Goal: Task Accomplishment & Management: Manage account settings

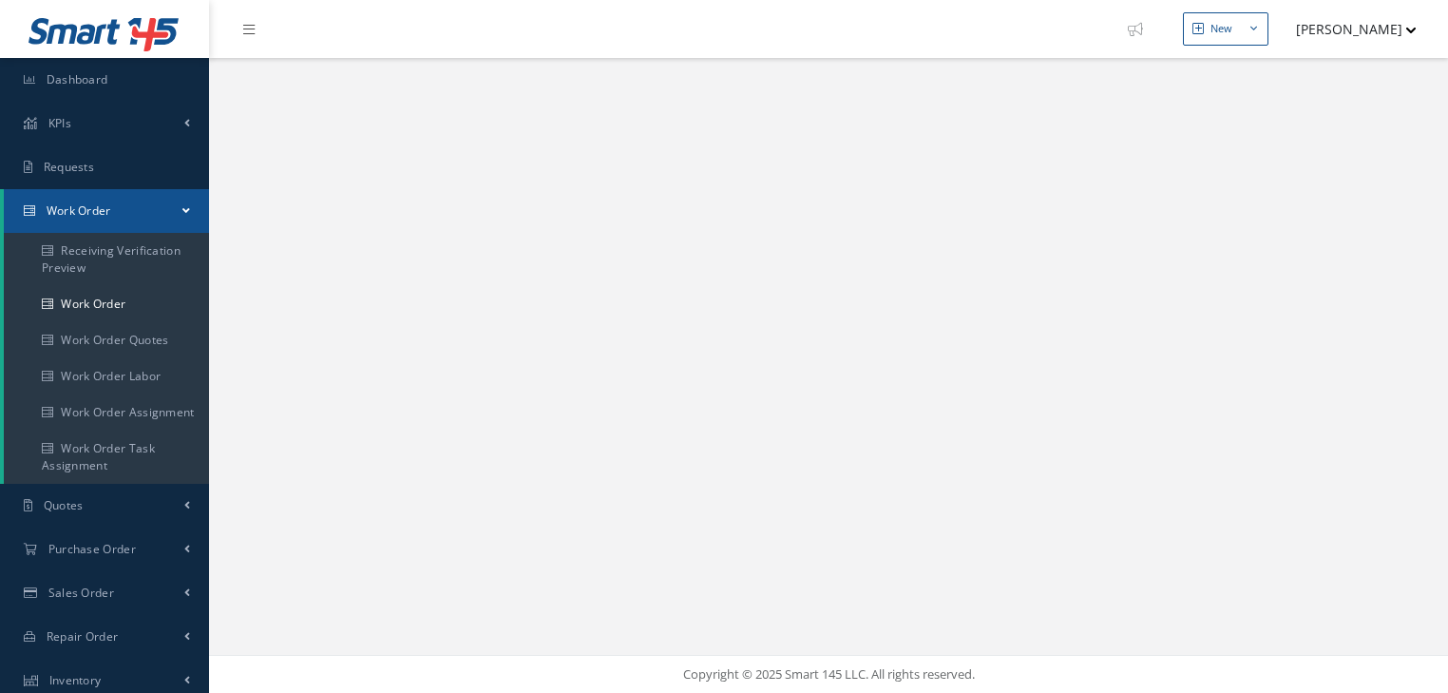
select select "25"
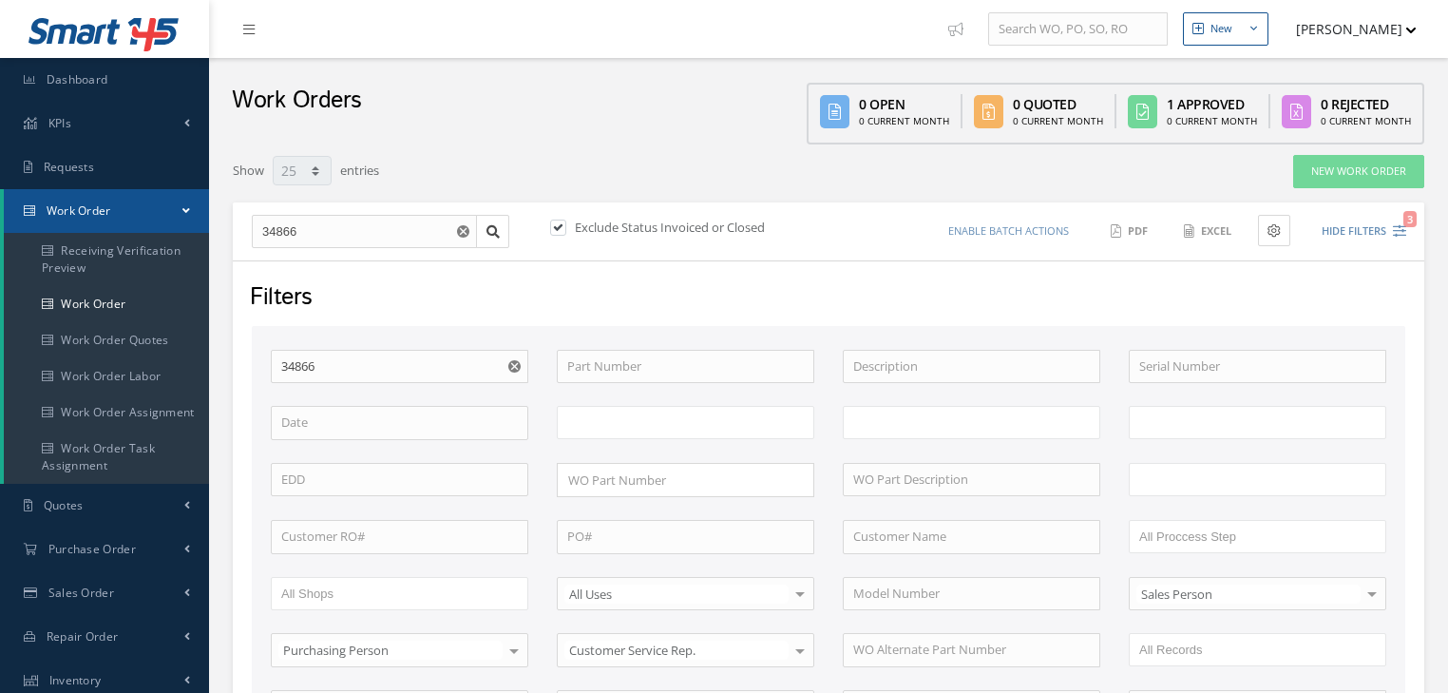
type input "All Work Request"
type input "All Work Performed"
type input "All Status"
type input "WO Part Status"
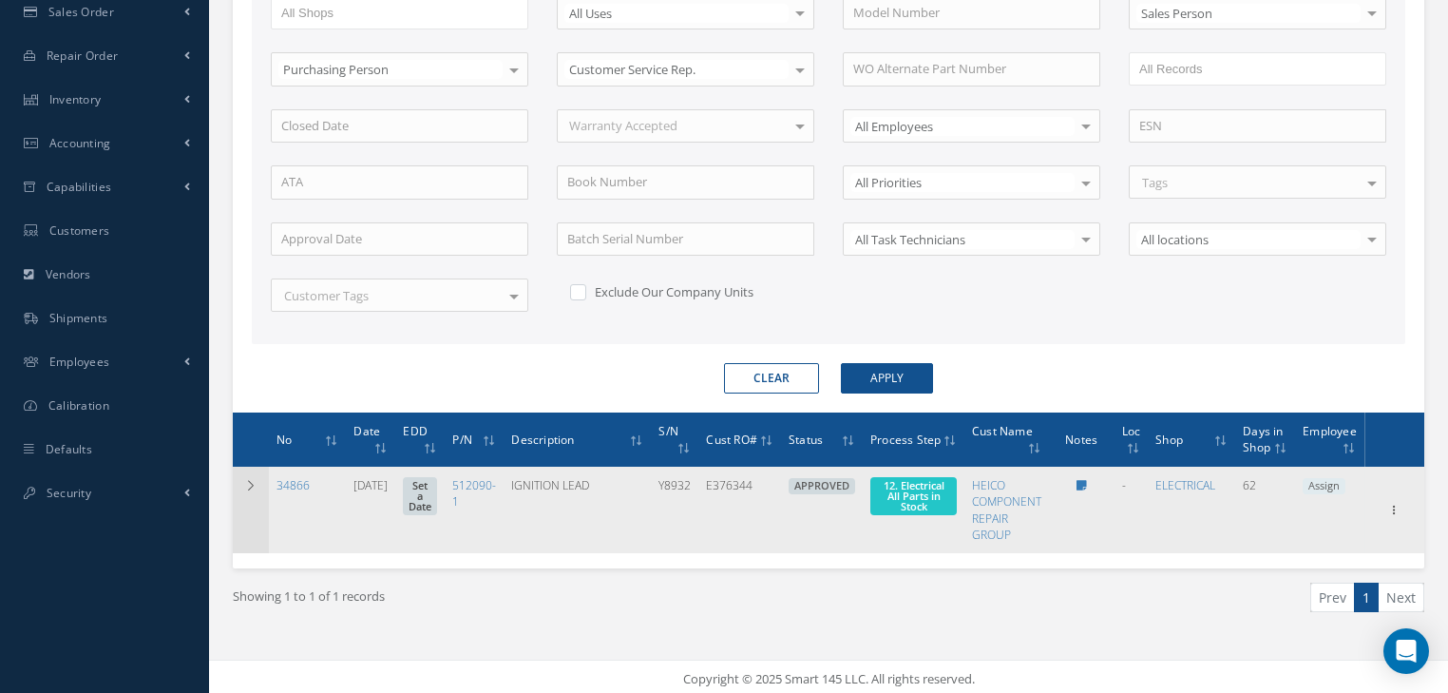
click at [255, 484] on icon at bounding box center [250, 485] width 13 height 11
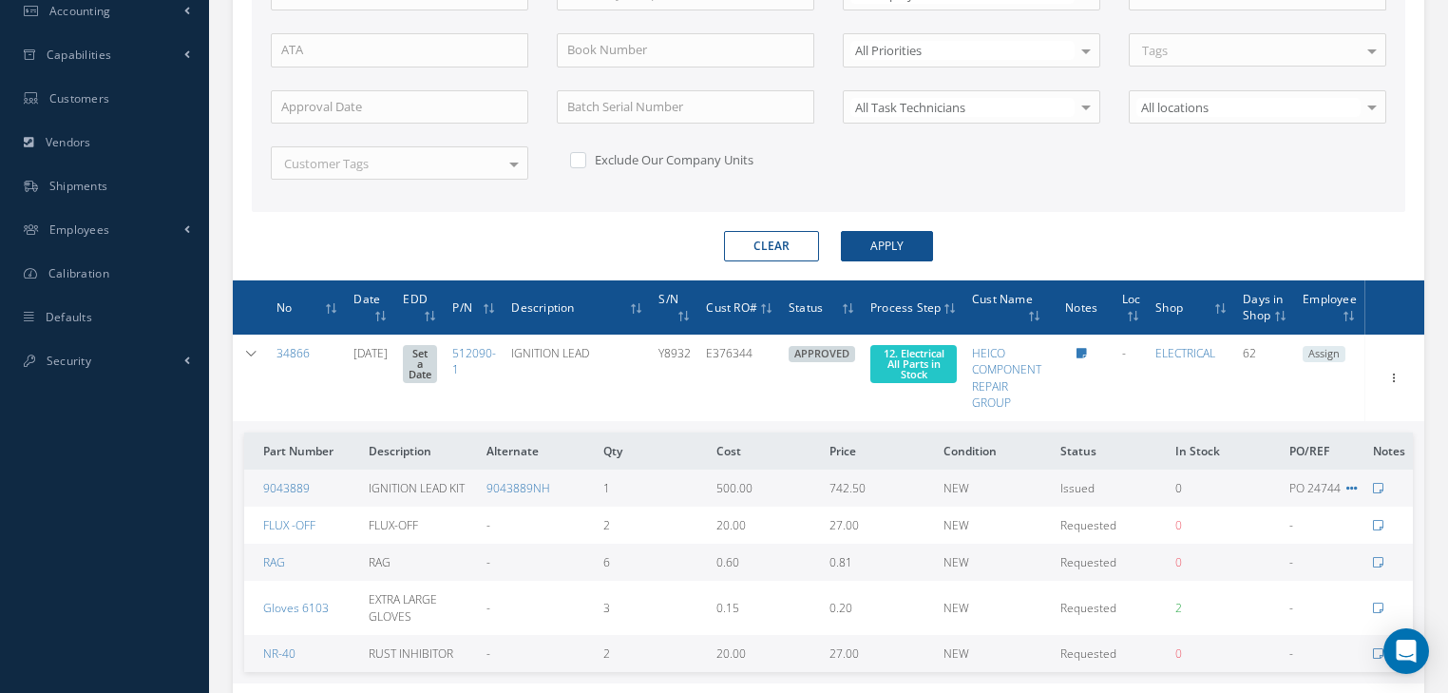
scroll to position [843, 0]
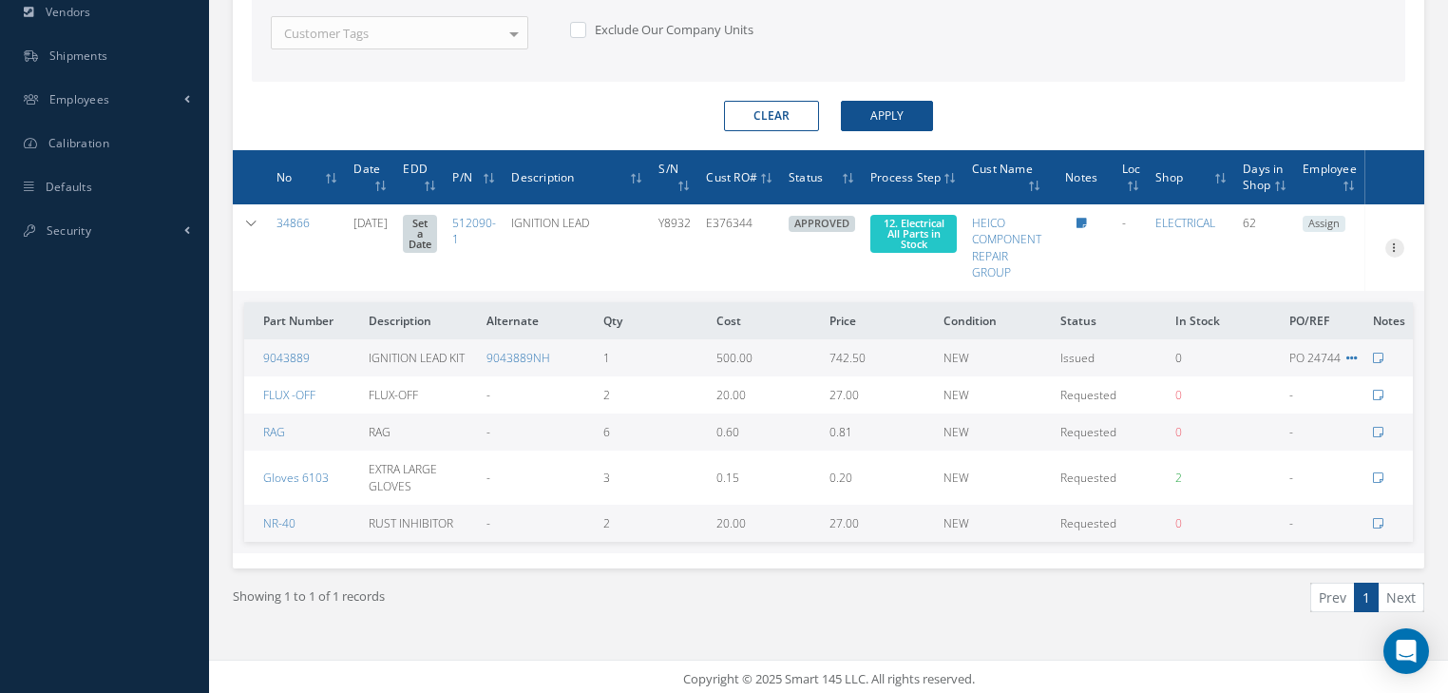
click at [1395, 242] on icon at bounding box center [1394, 246] width 19 height 15
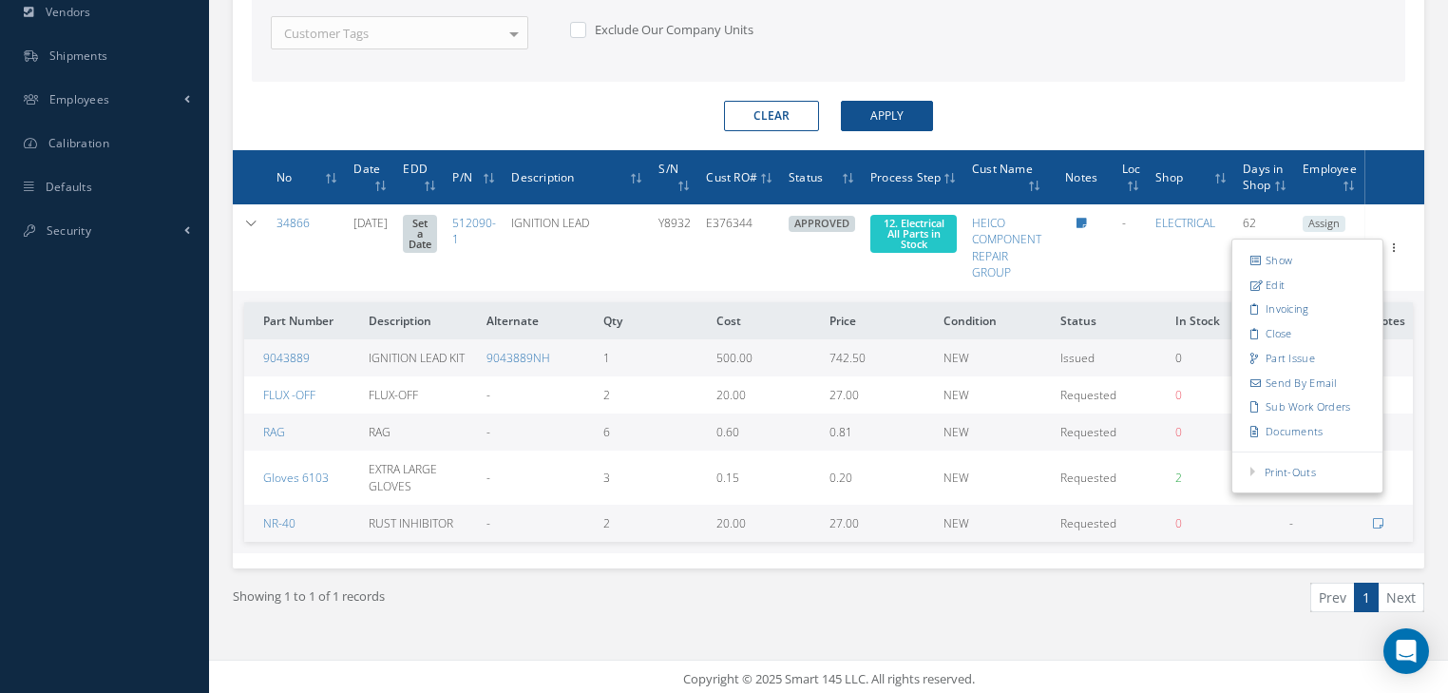
click at [1399, 258] on td "Show Edit Invoicing Close Part Issue Send By Email Sub Work Orders Documents Pr…" at bounding box center [1395, 247] width 60 height 86
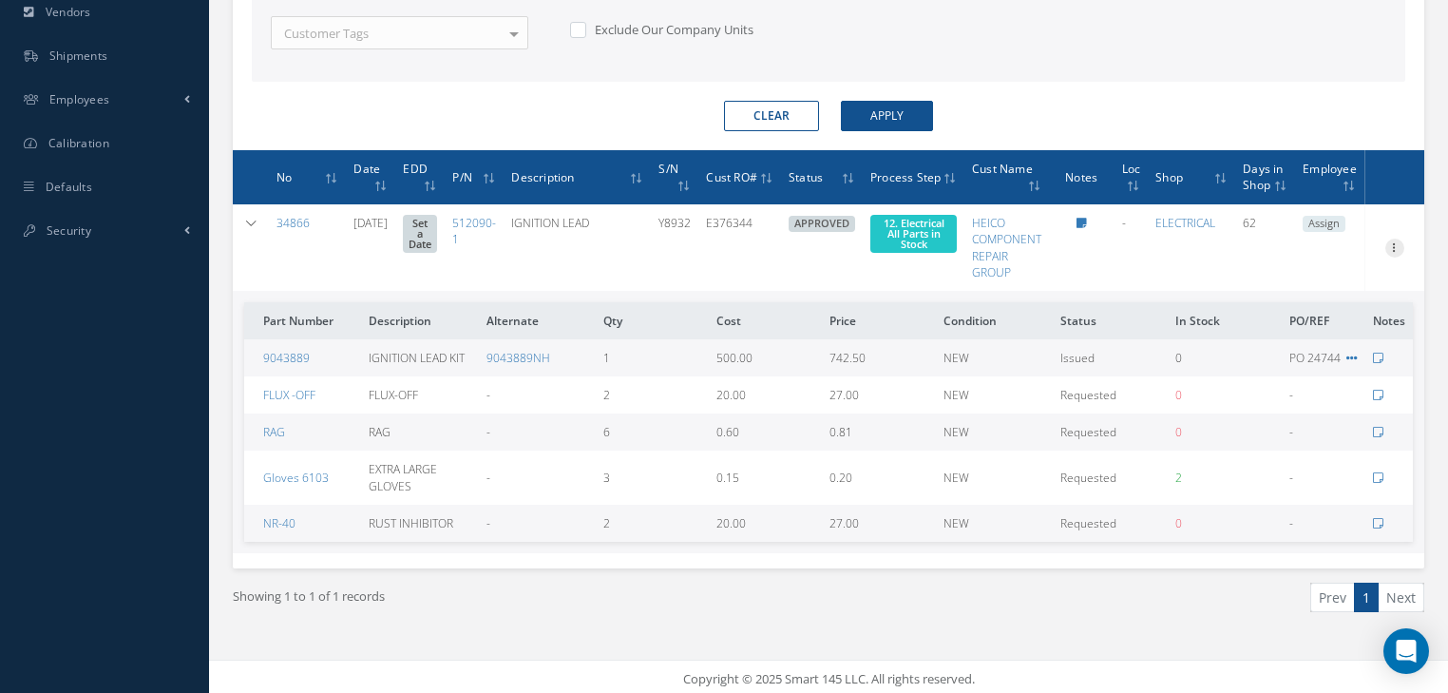
click at [1399, 241] on icon at bounding box center [1394, 246] width 19 height 15
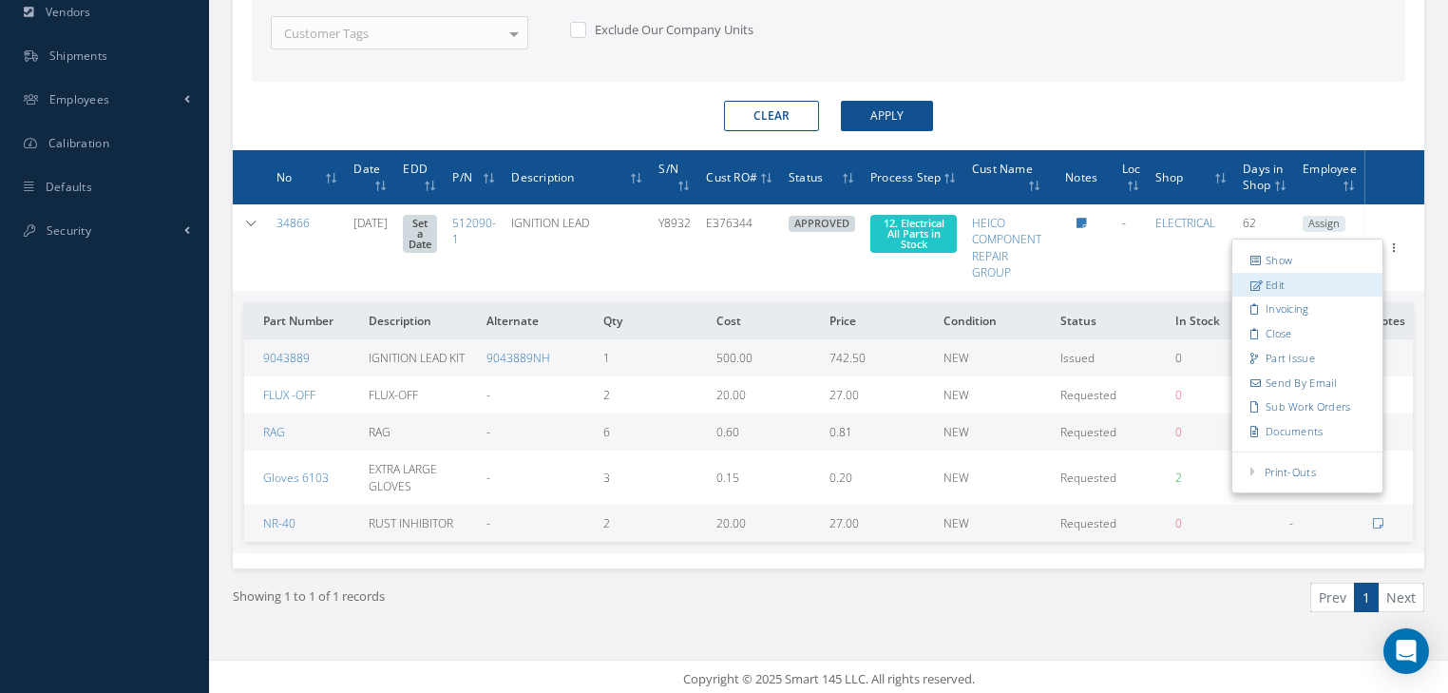
click at [1296, 272] on link "Edit" at bounding box center [1307, 284] width 150 height 25
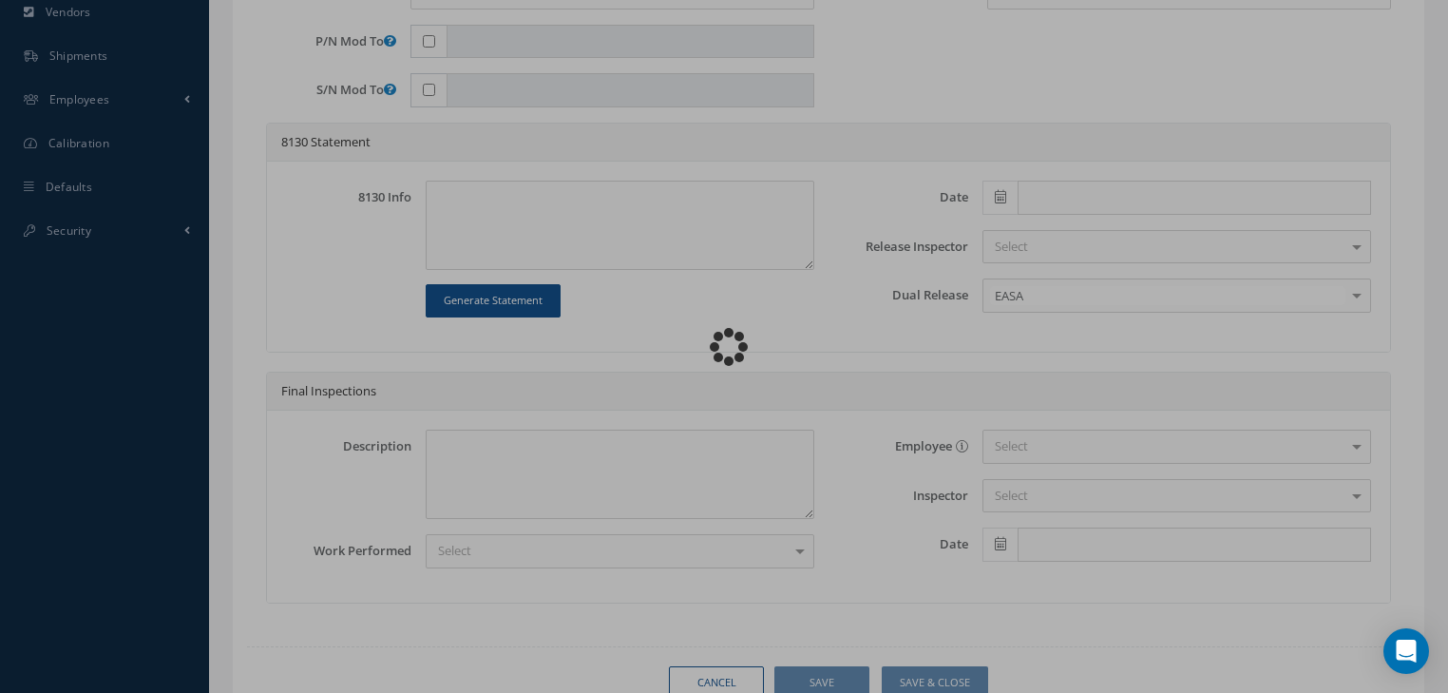
type input "512090-1"
type input "07/15/2025"
type input "IGNITION LEAD"
type input "E376344"
type input "Y8932"
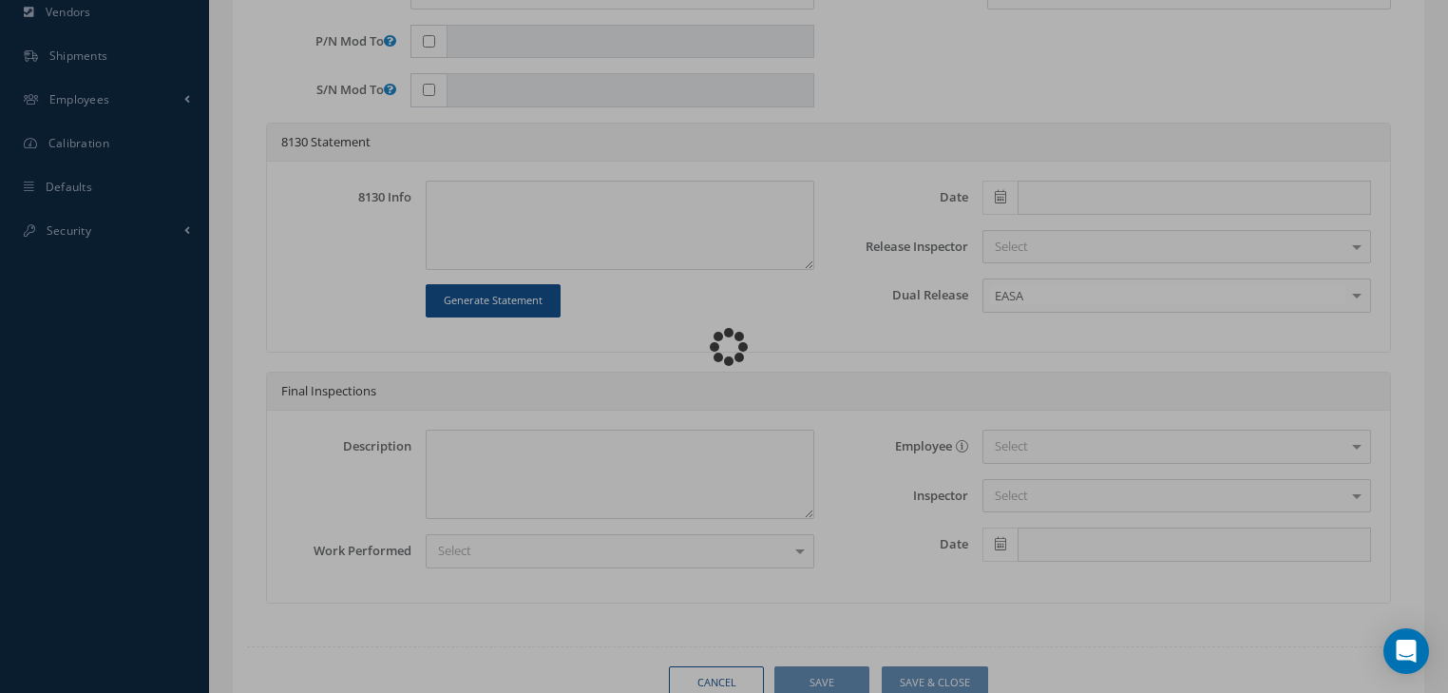
type textarea "NONE"
type textarea "PLEASE SEE R.O. FOR DETAILS"
type input "V-2500"
type textarea "NO VISUAL DAMAGE"
type textarea "None performed"
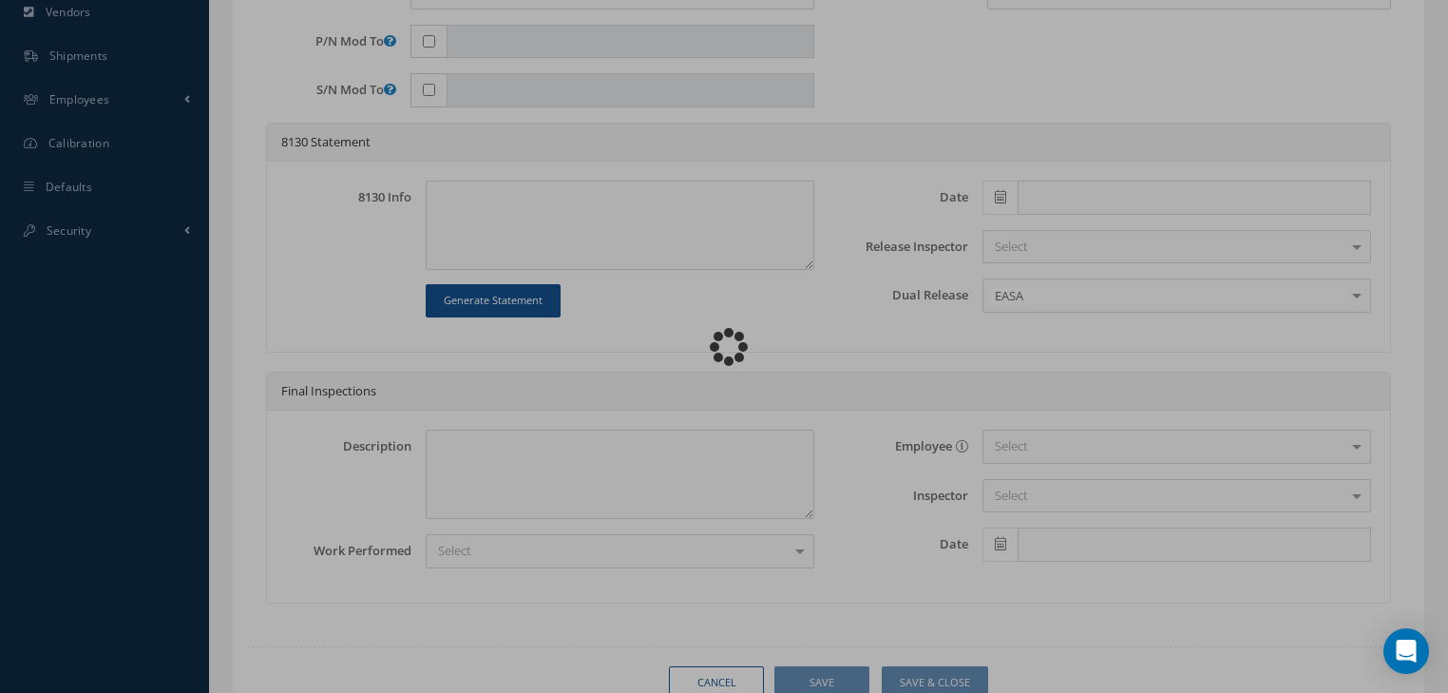
type textarea "Article was xxxxx in reference with the following Technical Standard : UNISON I…"
type textarea "Article has been approved to return to service."
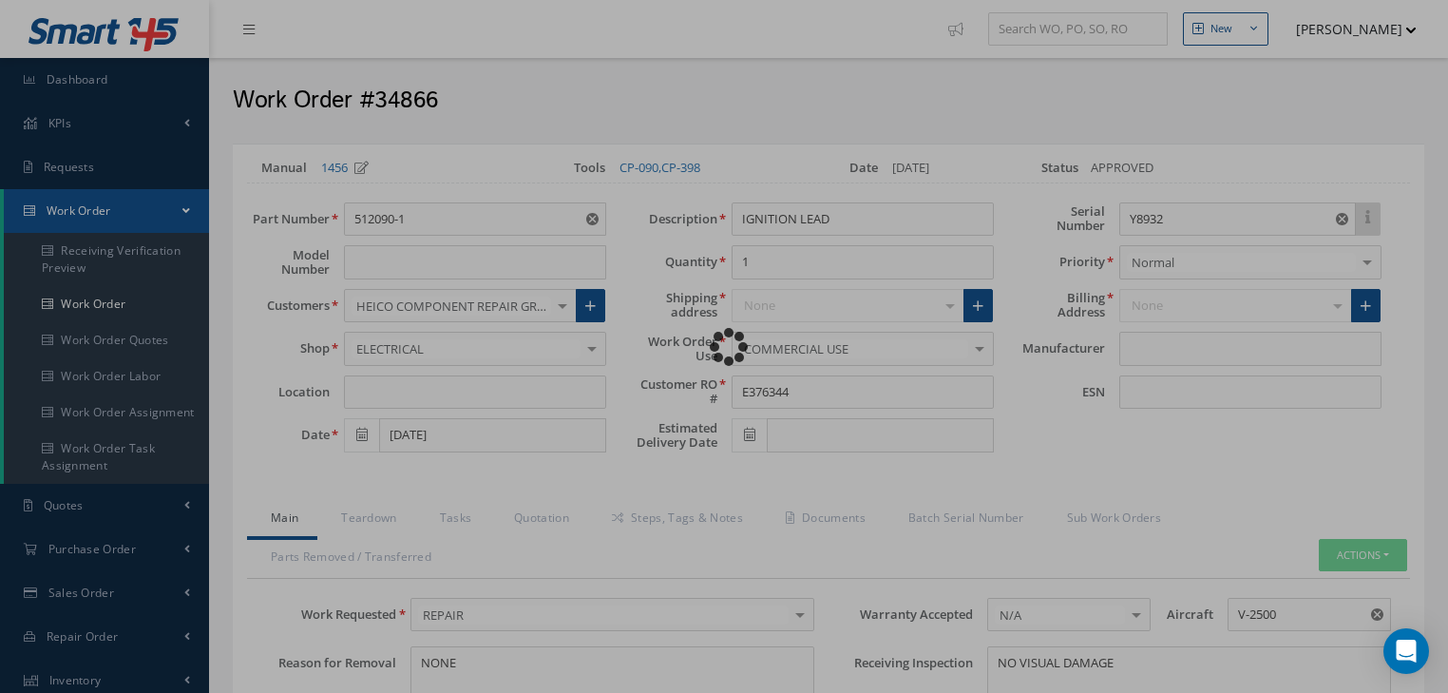
type input "UNISON INDUSTRIES"
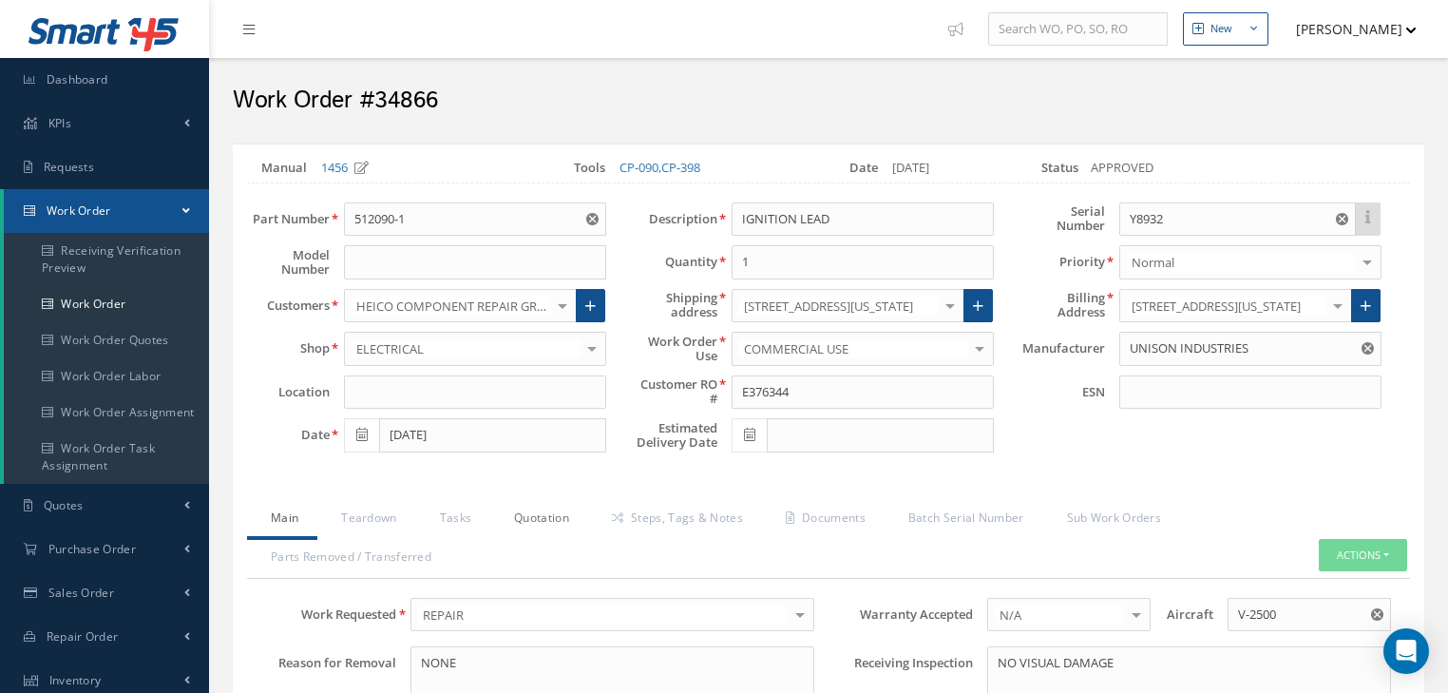
click at [533, 510] on link "Quotation" at bounding box center [539, 520] width 98 height 40
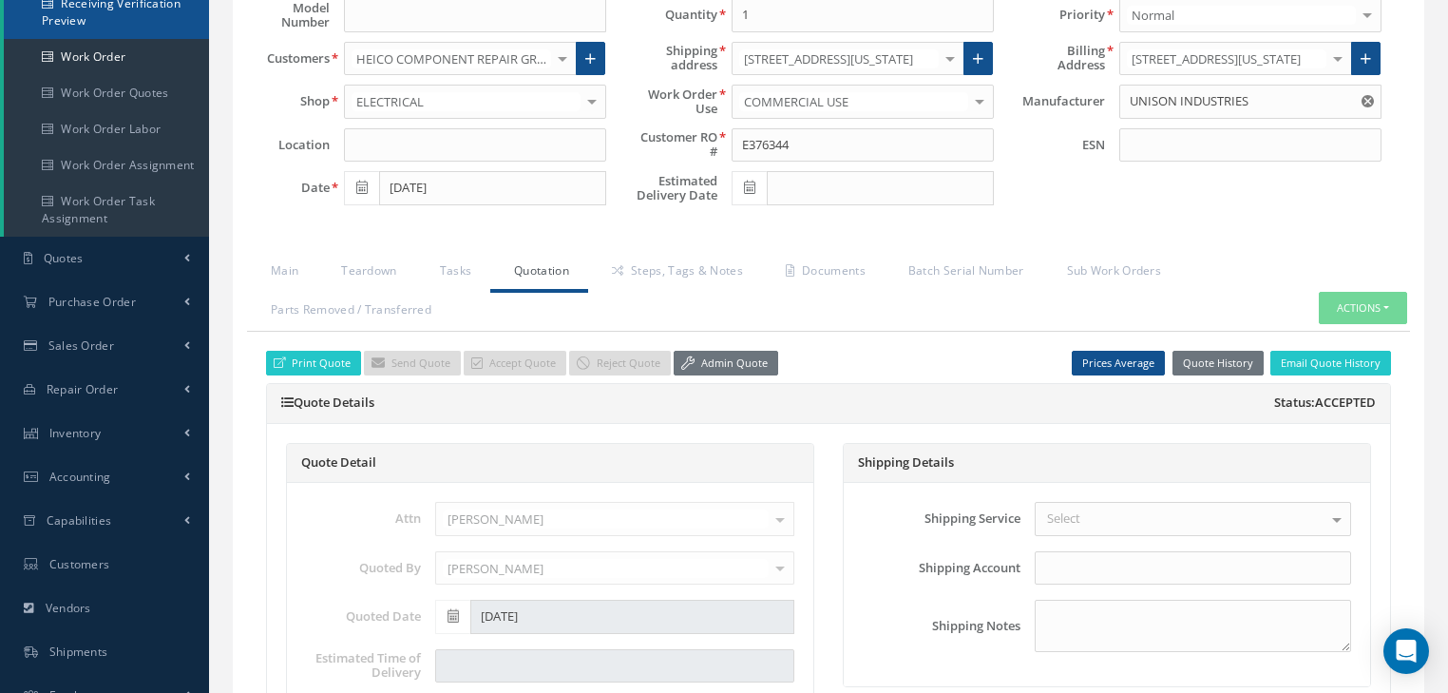
scroll to position [76, 0]
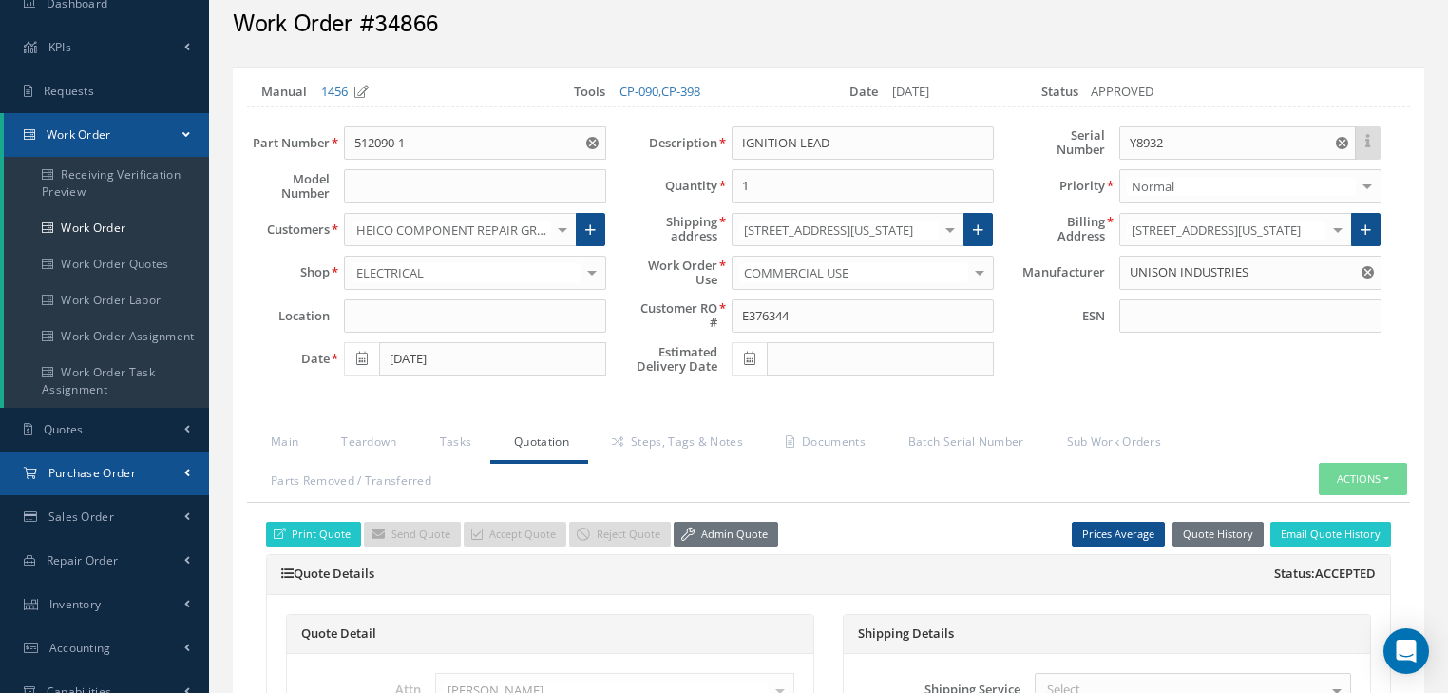
click at [115, 471] on span "Purchase Order" at bounding box center [91, 473] width 87 height 16
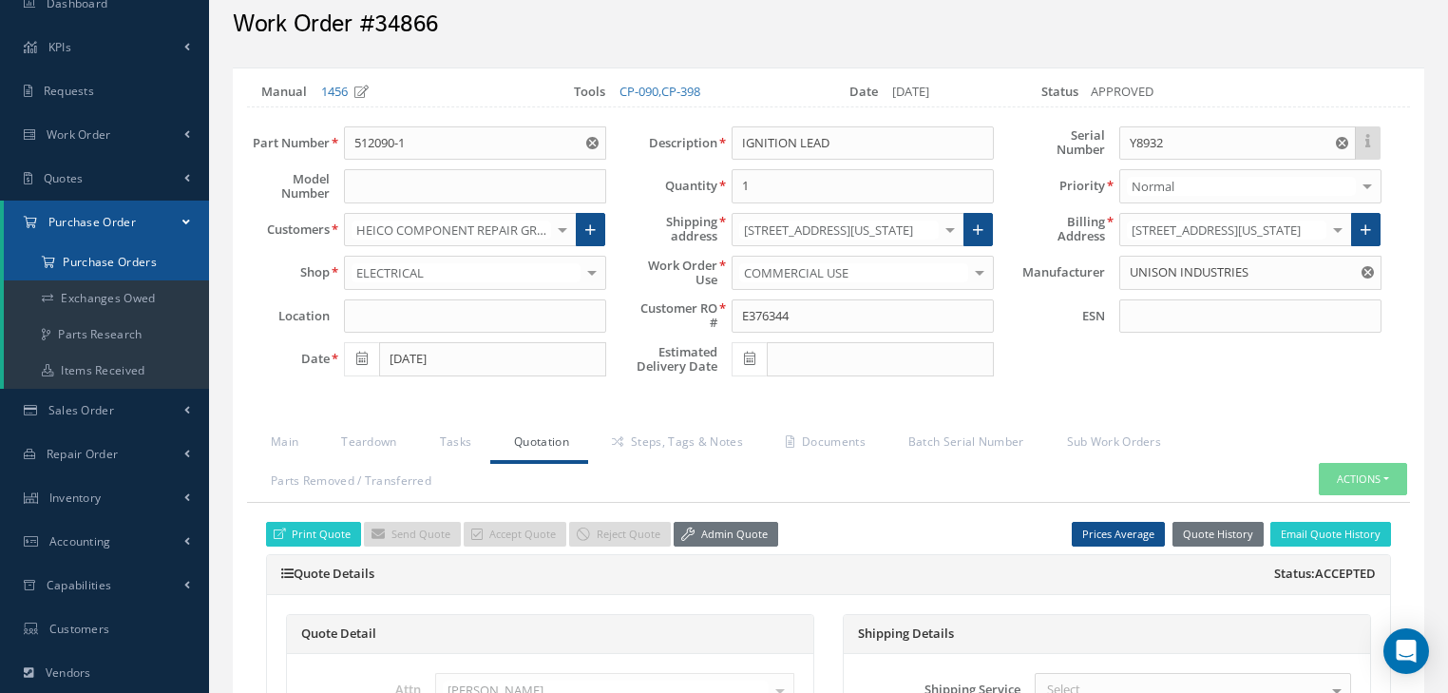
click at [99, 266] on a=1&status_id=2&status_id=3&status_id=5&collapsedFilters"] "Purchase Orders" at bounding box center [106, 262] width 205 height 36
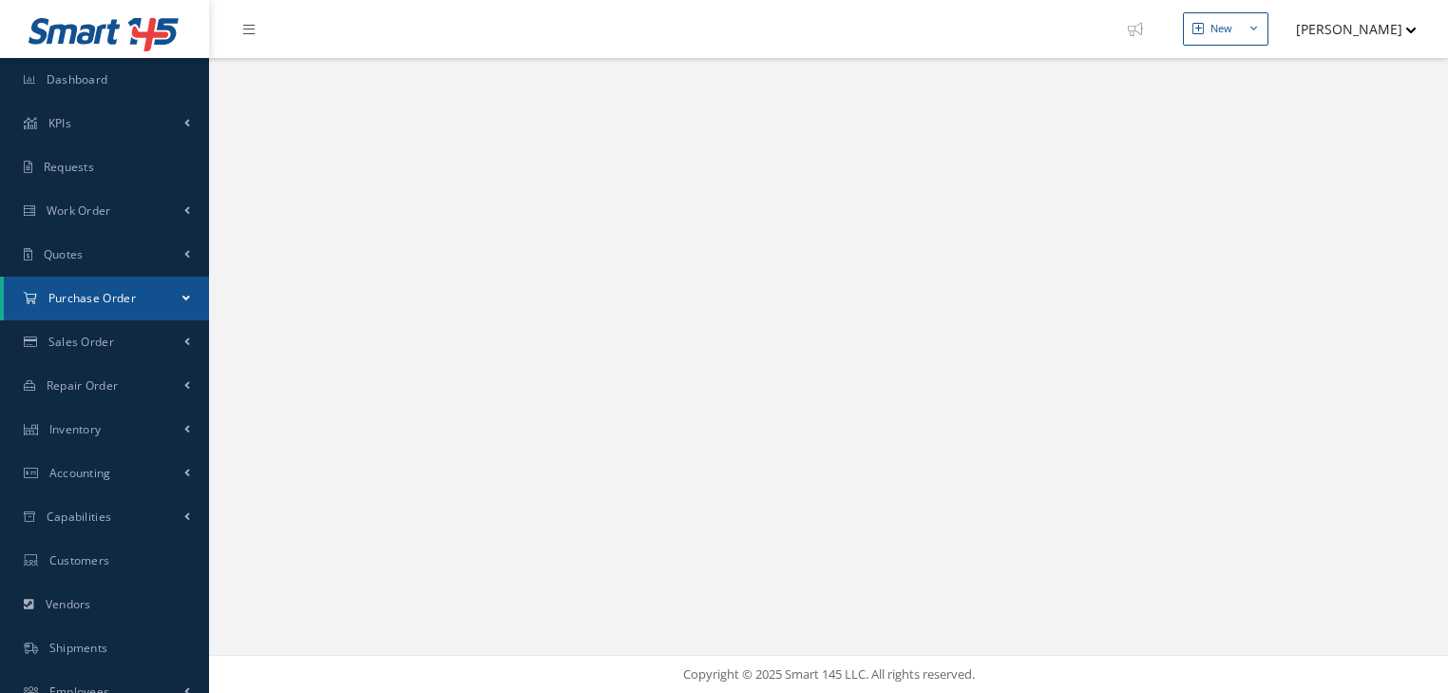
select select "25"
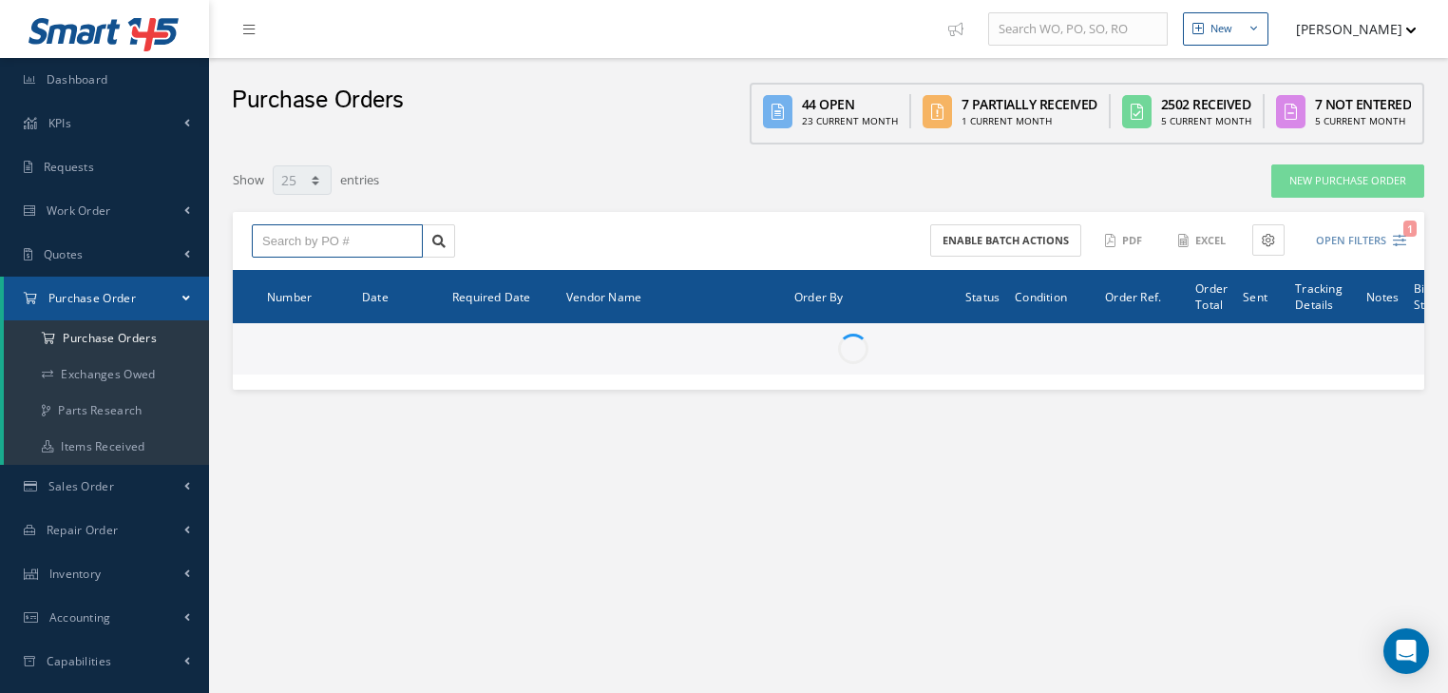
click at [322, 240] on input "text" at bounding box center [337, 241] width 171 height 34
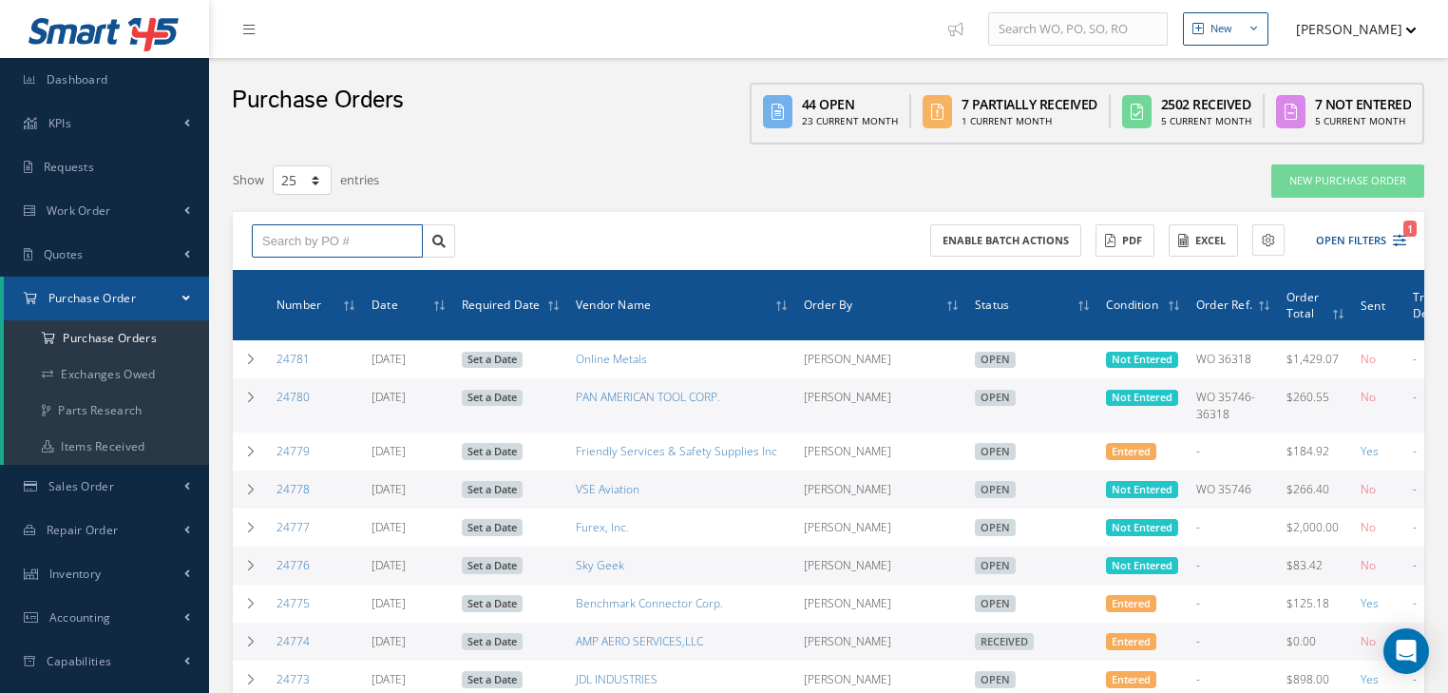
click at [309, 246] on input "text" at bounding box center [337, 241] width 171 height 34
paste input "24723"
type input "24723"
click at [431, 236] on link at bounding box center [438, 241] width 33 height 34
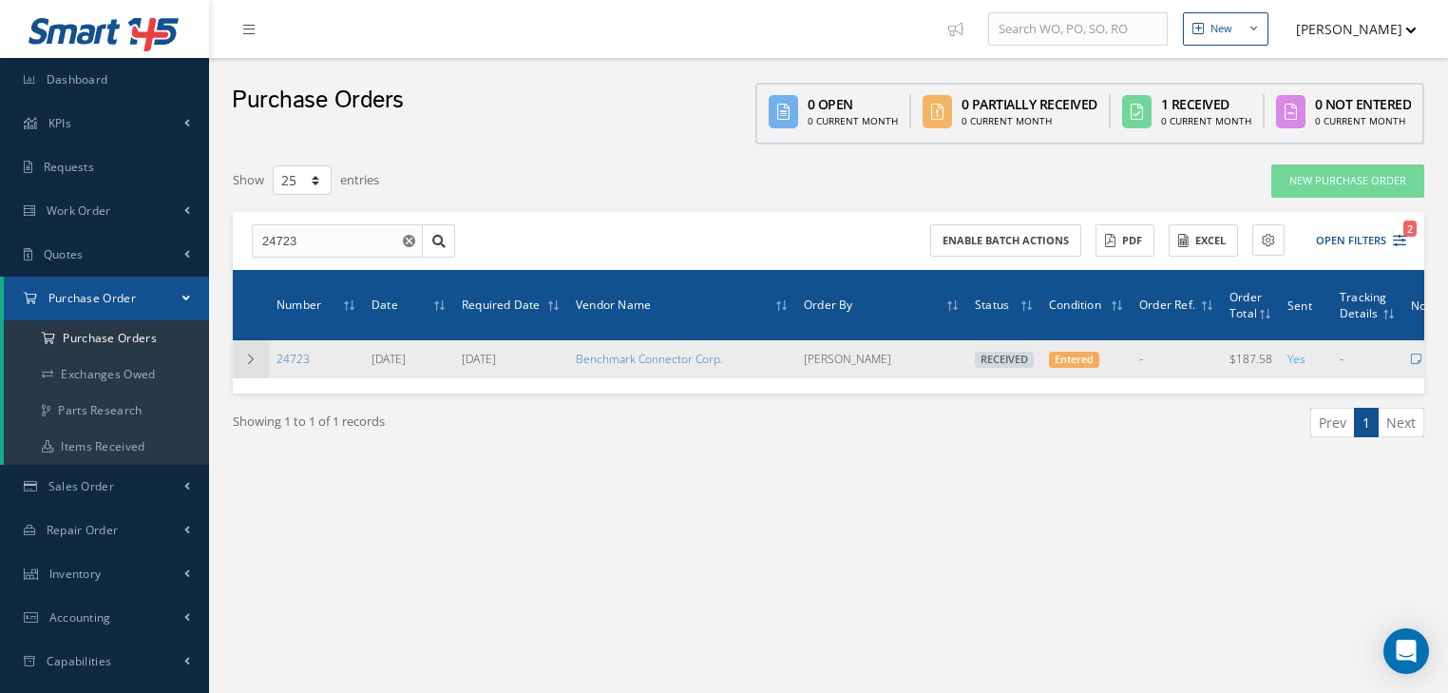
click at [244, 361] on icon at bounding box center [250, 358] width 13 height 11
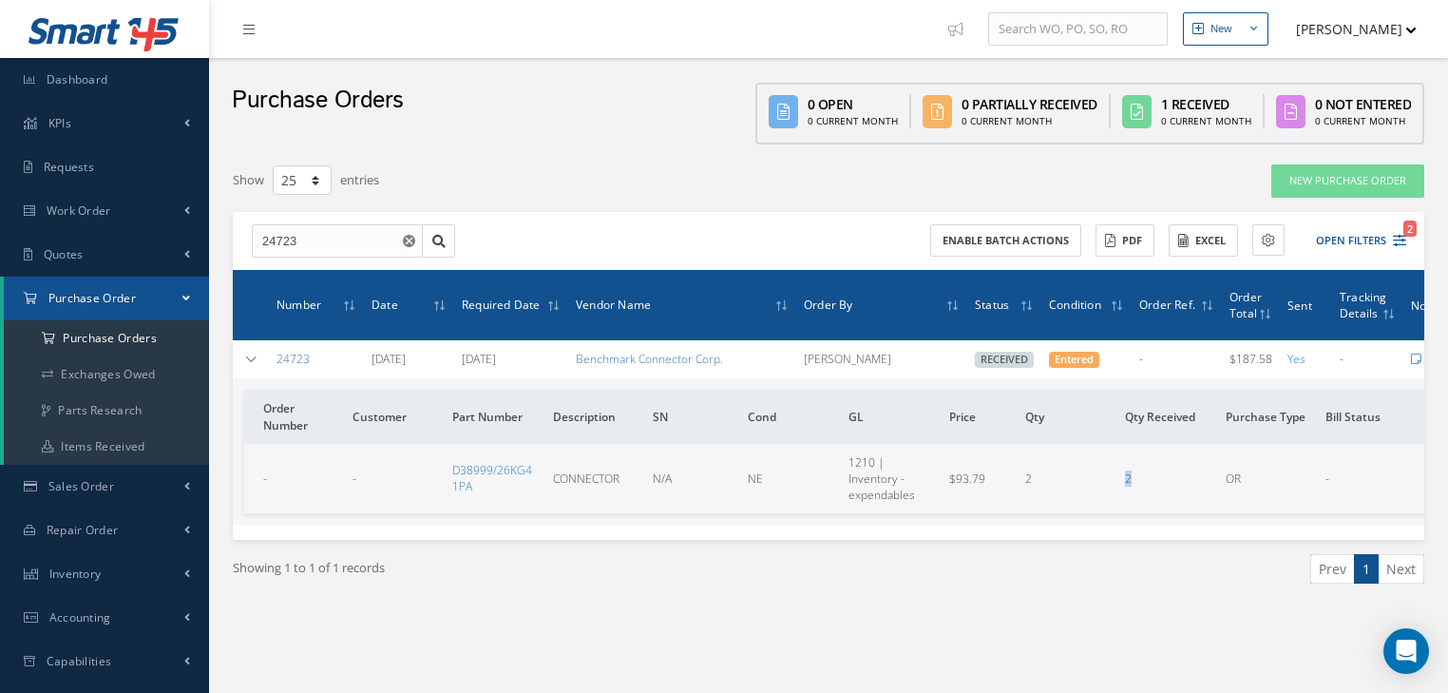
drag, startPoint x: 1119, startPoint y: 478, endPoint x: 1145, endPoint y: 476, distance: 25.7
click at [1144, 475] on td "2" at bounding box center [1168, 478] width 101 height 69
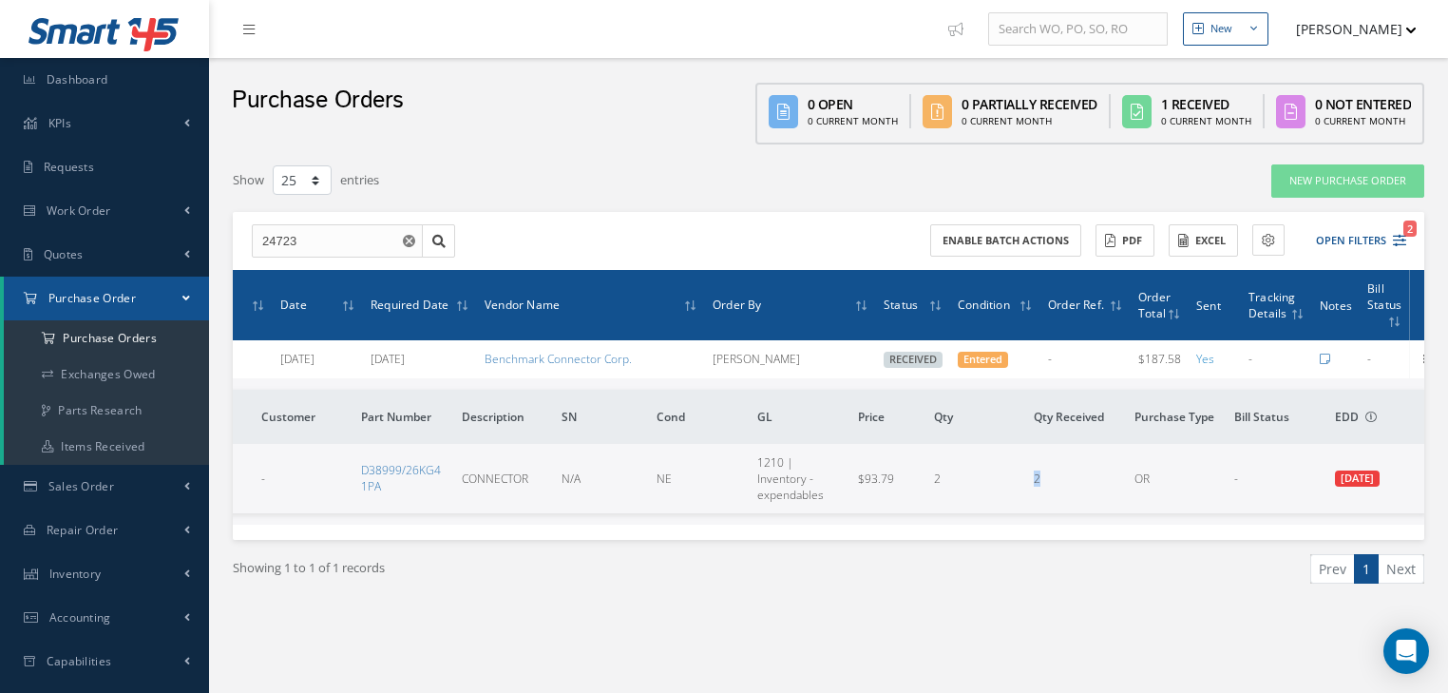
scroll to position [0, 105]
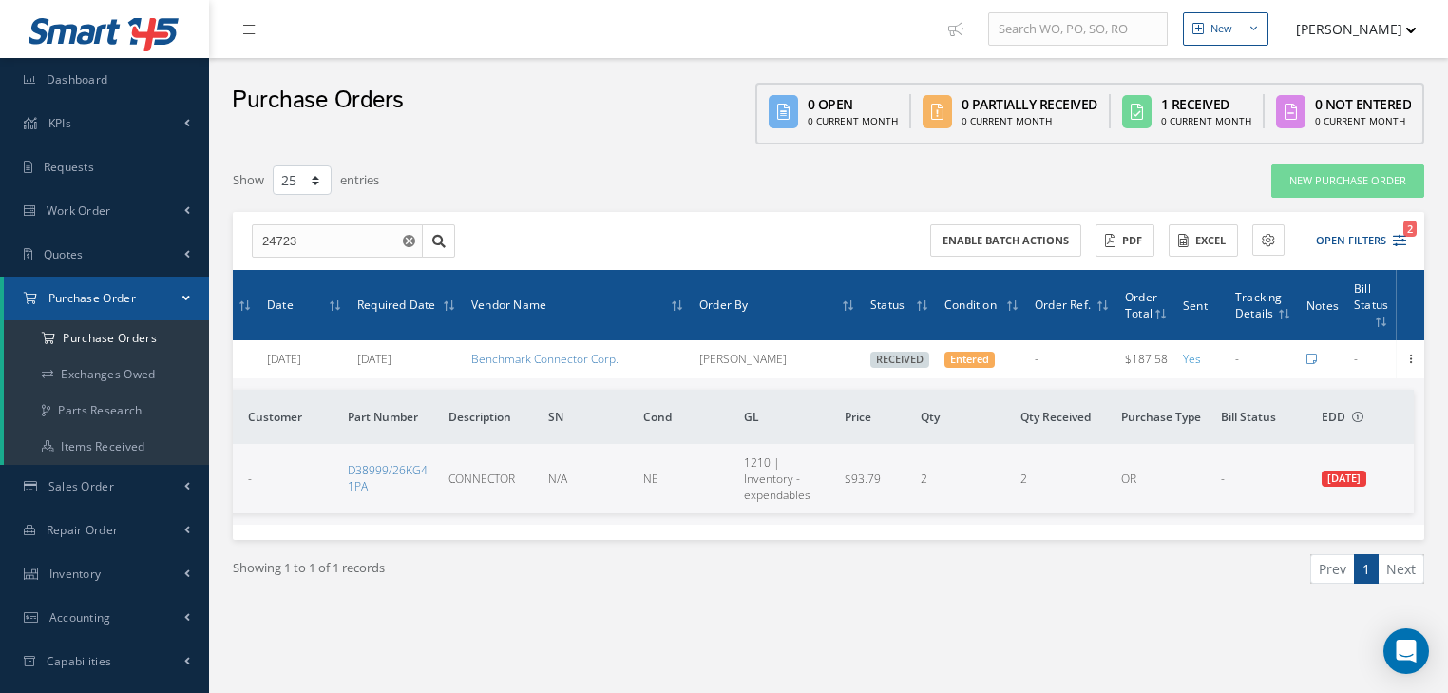
drag, startPoint x: 1417, startPoint y: 354, endPoint x: 1375, endPoint y: 384, distance: 51.1
click at [1416, 353] on icon at bounding box center [1411, 357] width 19 height 15
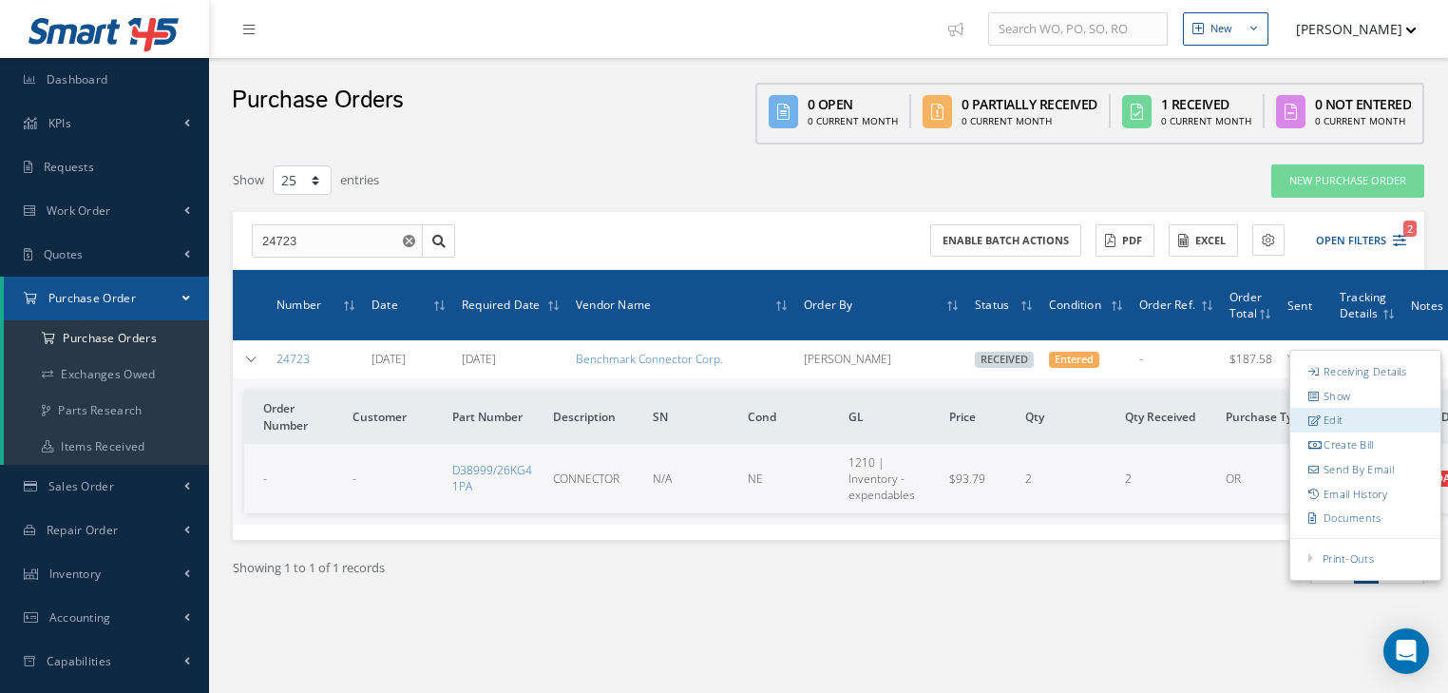
click at [1327, 416] on link "Edit" at bounding box center [1365, 421] width 150 height 25
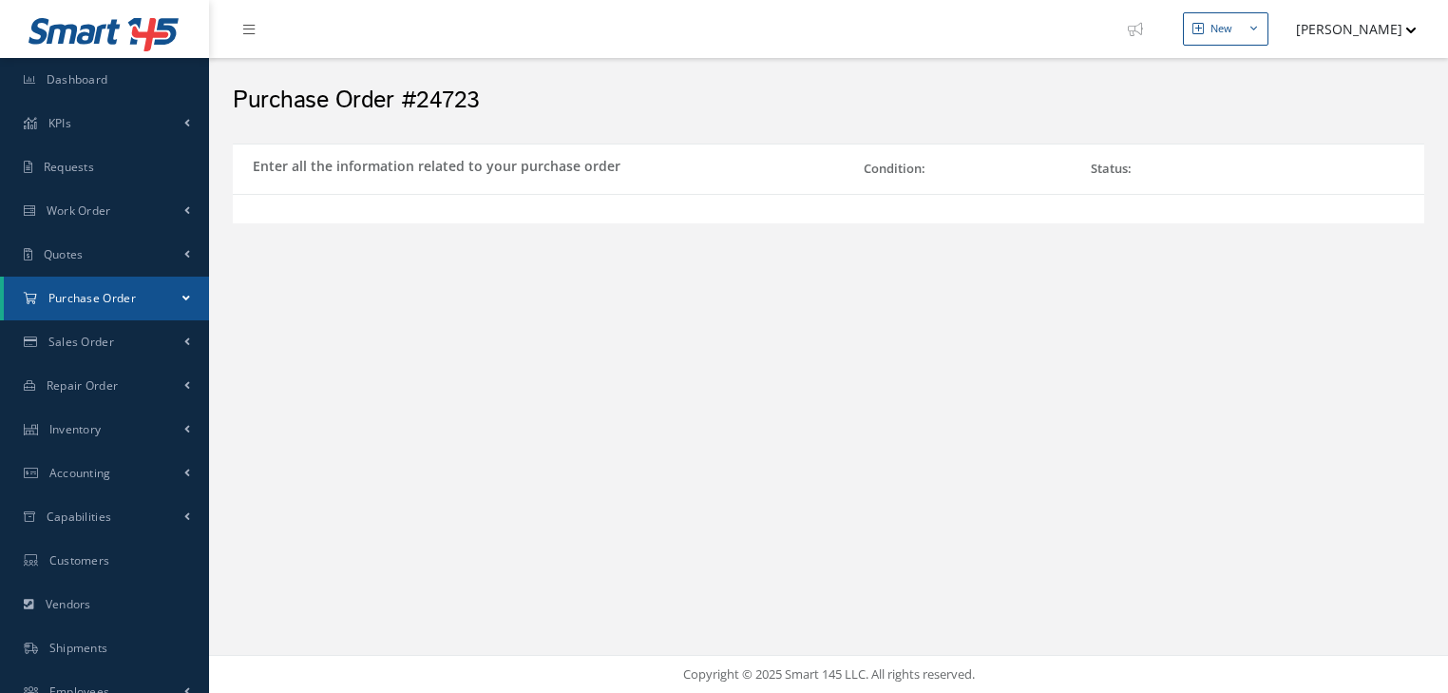
select select "1"
select select "5"
select select "7"
select select "1"
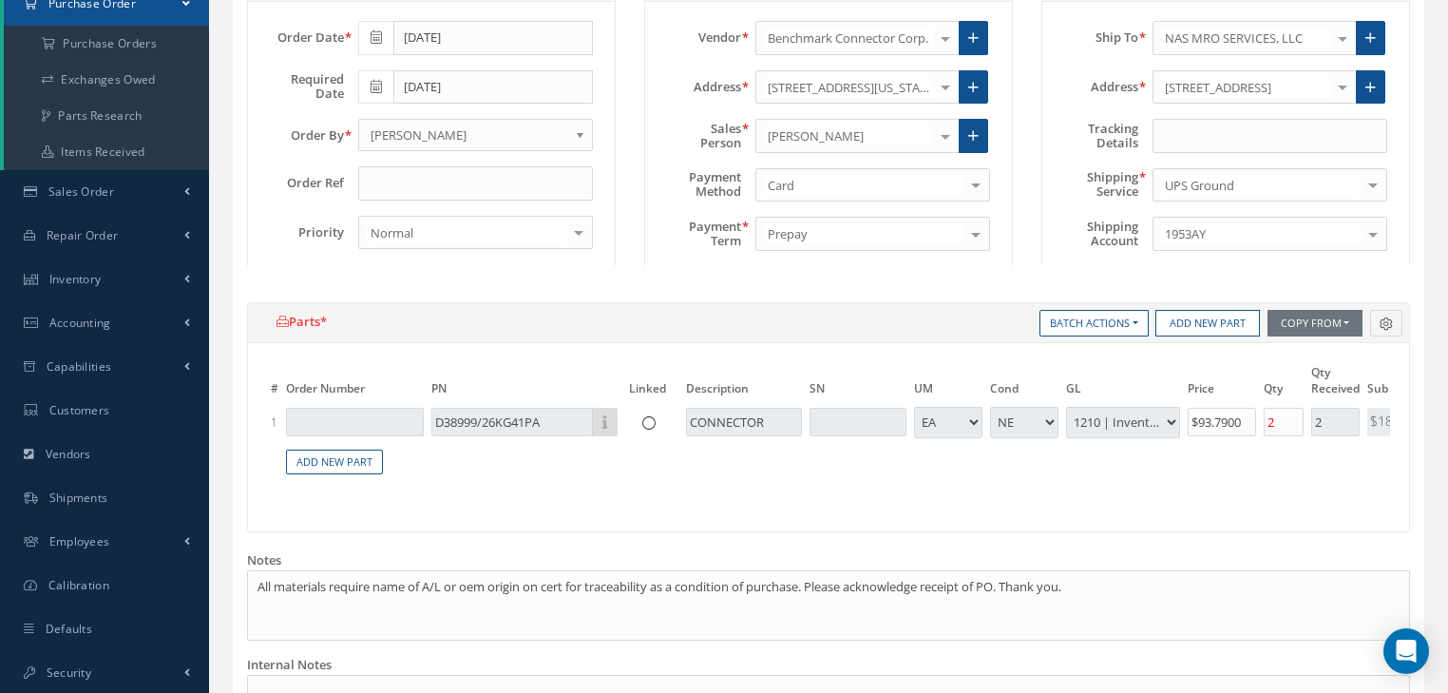
scroll to position [304, 0]
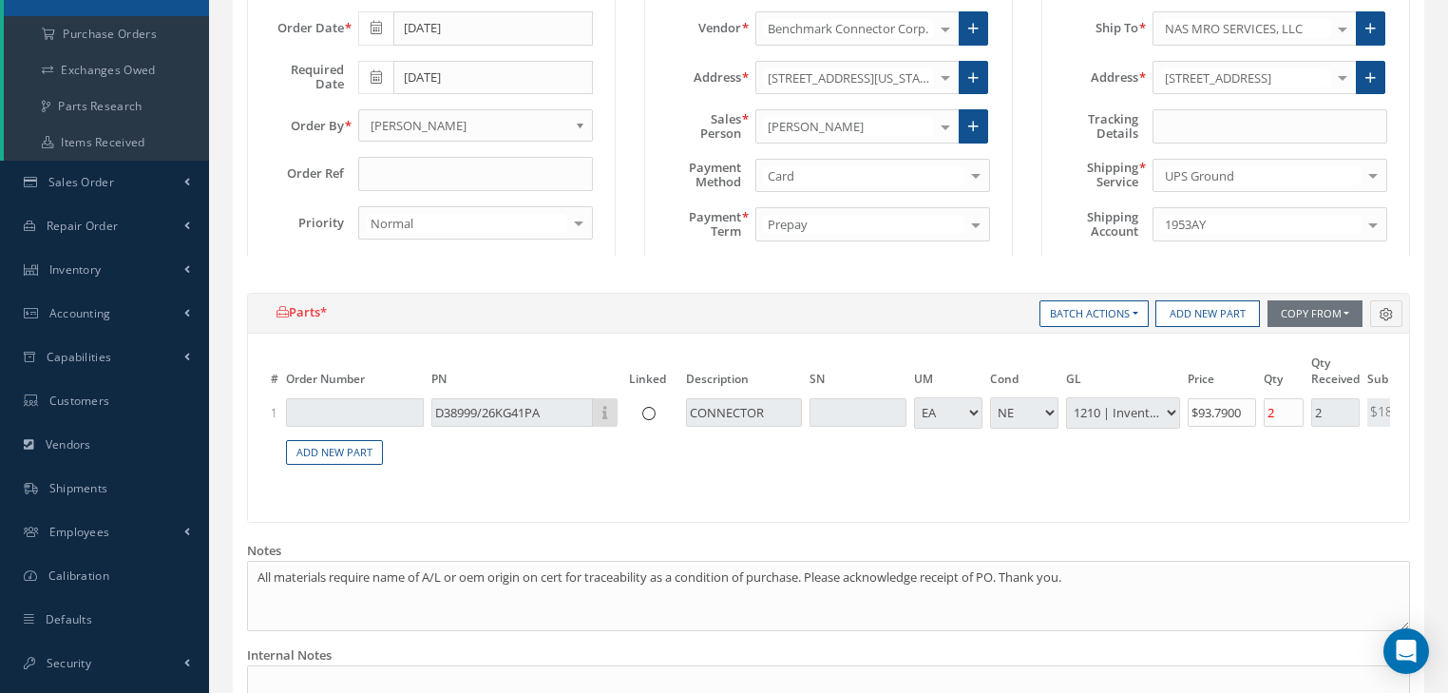
drag, startPoint x: 647, startPoint y: 484, endPoint x: 943, endPoint y: 490, distance: 295.6
click at [943, 488] on table "# Order Number PN Linked Description SN UM Cond GL Price Qty Qty Received Sub T…" at bounding box center [828, 421] width 1123 height 136
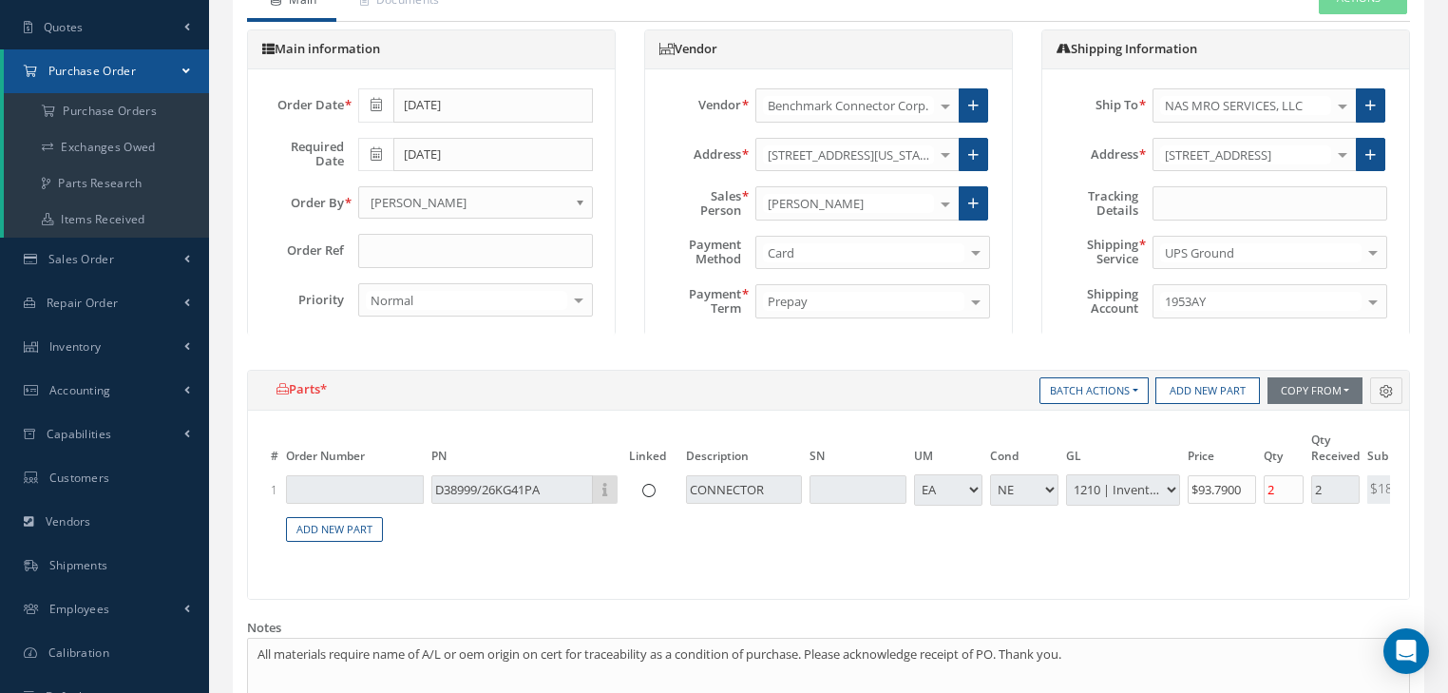
scroll to position [228, 0]
click at [430, 491] on td "D38999/26KG41PA Part Number Description" at bounding box center [527, 488] width 198 height 35
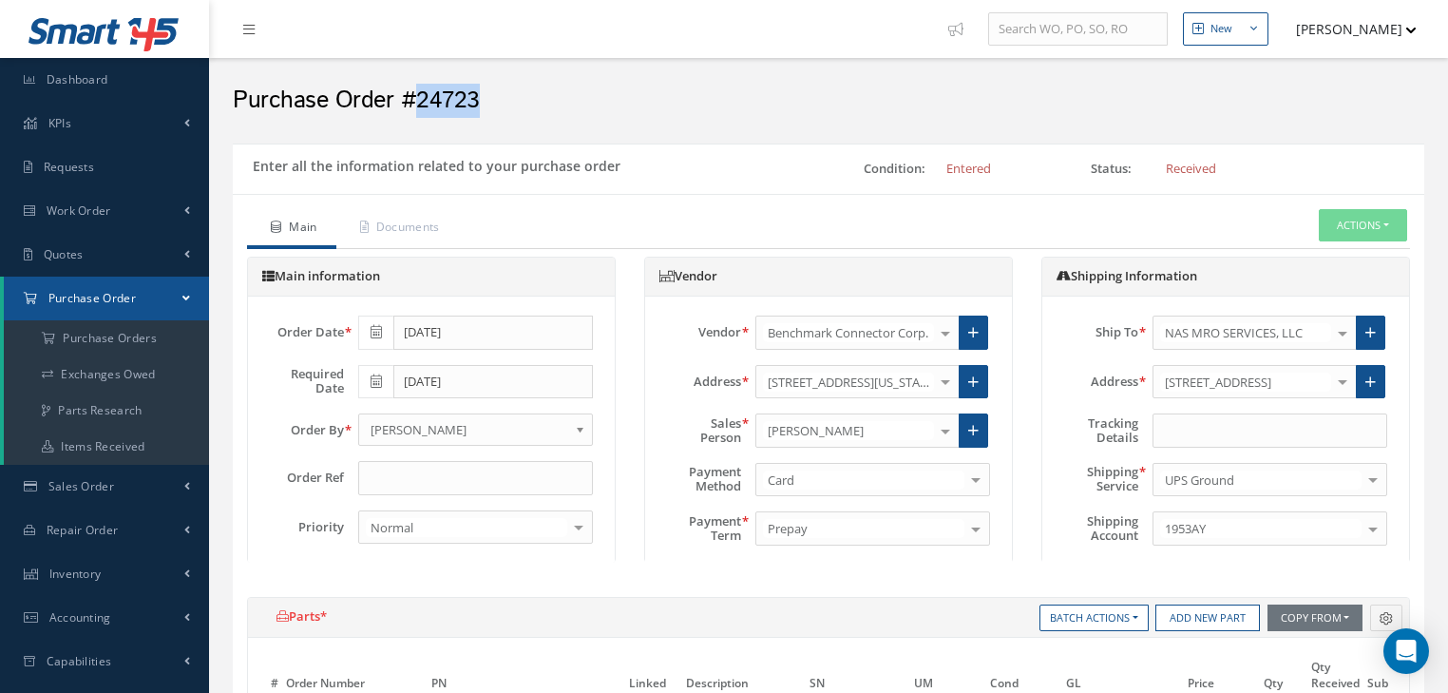
drag, startPoint x: 420, startPoint y: 103, endPoint x: 509, endPoint y: 100, distance: 89.4
click at [509, 100] on h2 "Purchase Order #24723" at bounding box center [829, 100] width 1192 height 29
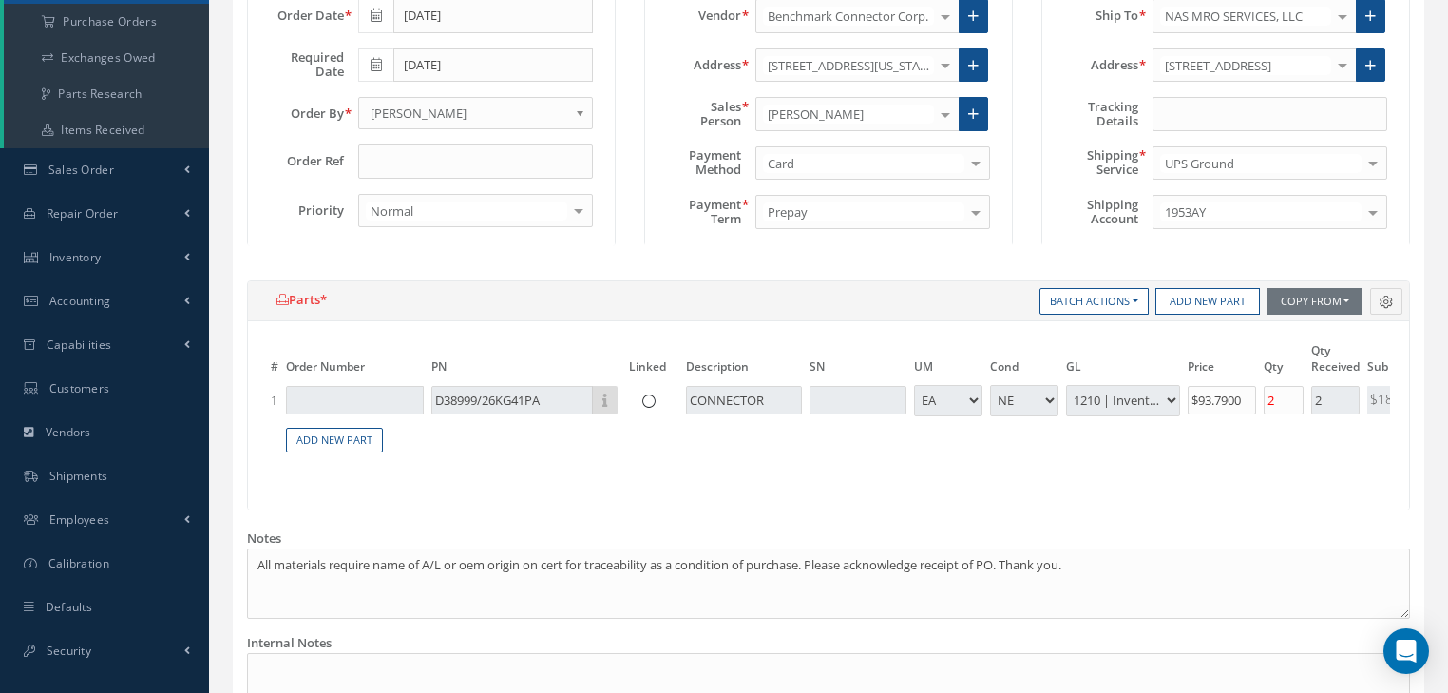
scroll to position [380, 0]
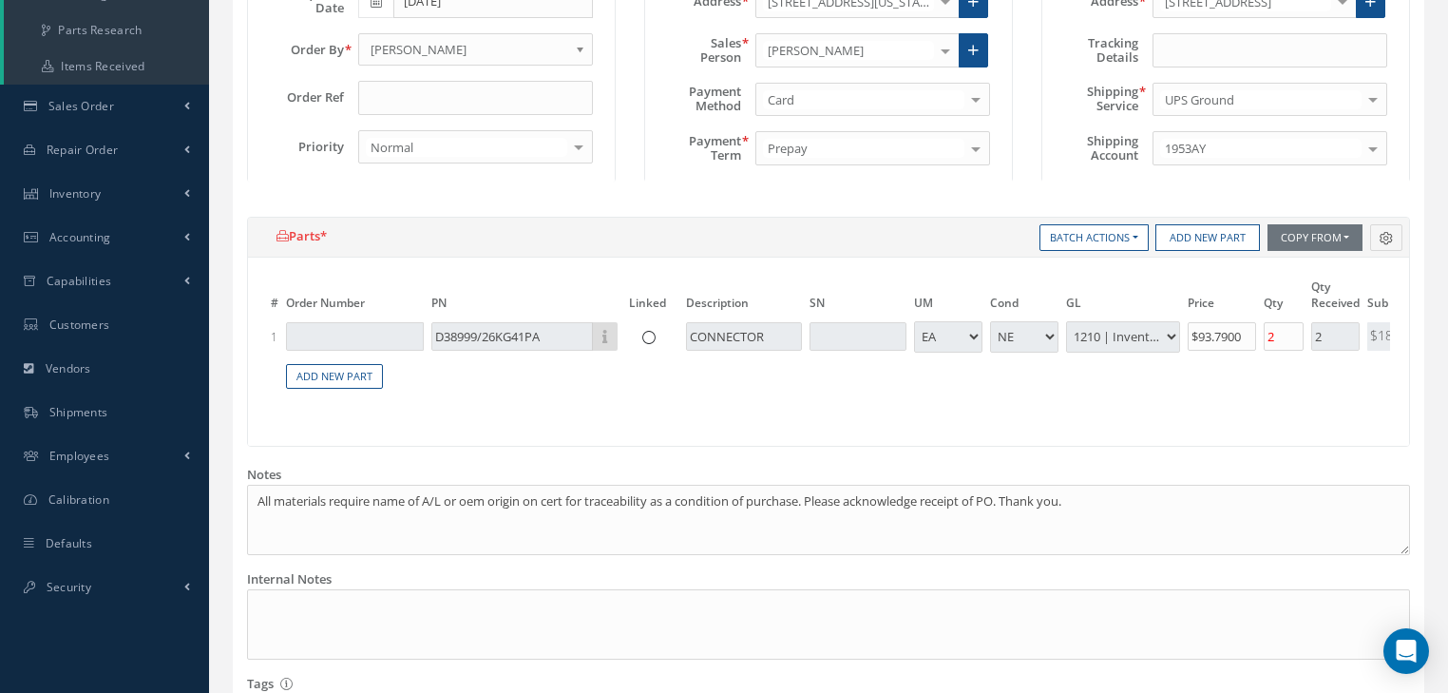
drag, startPoint x: 783, startPoint y: 403, endPoint x: 939, endPoint y: 405, distance: 155.9
click at [939, 405] on table "# Order Number PN Linked Description SN UM Cond GL Price Qty Qty Received Sub T…" at bounding box center [828, 345] width 1123 height 136
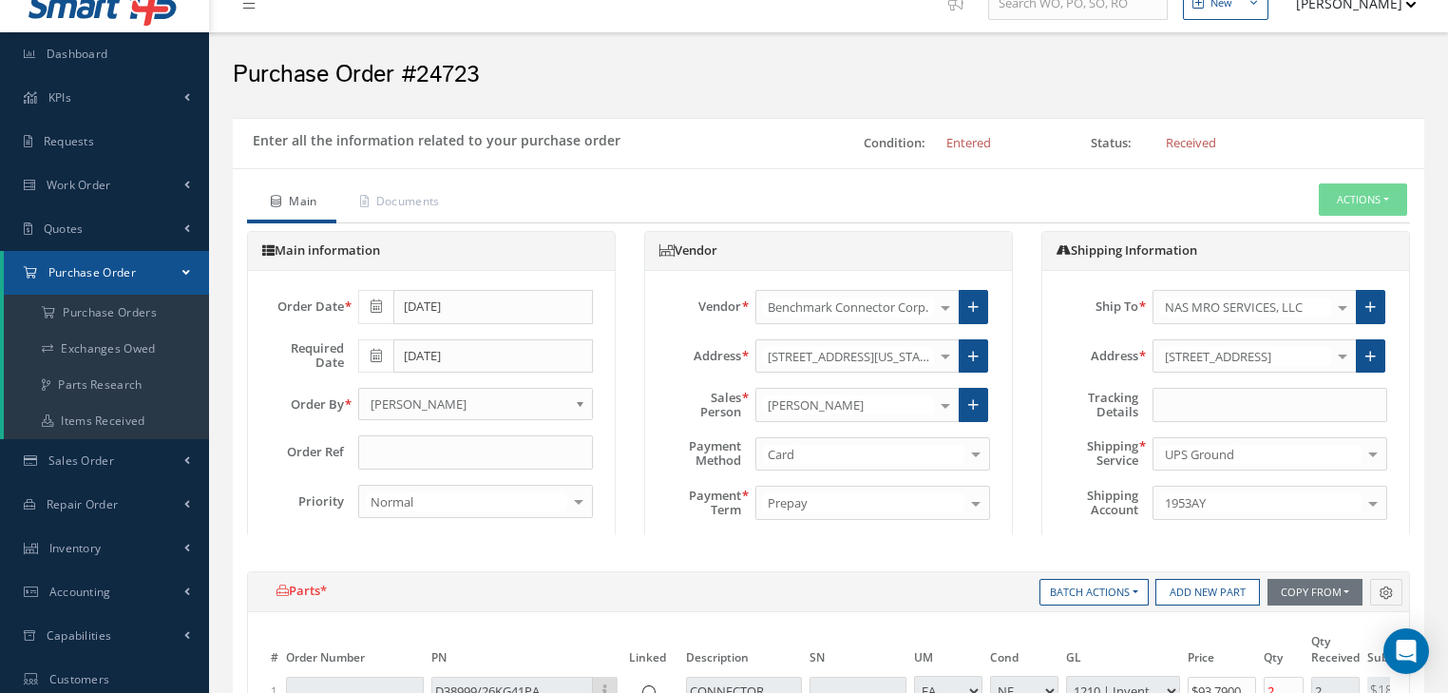
scroll to position [0, 0]
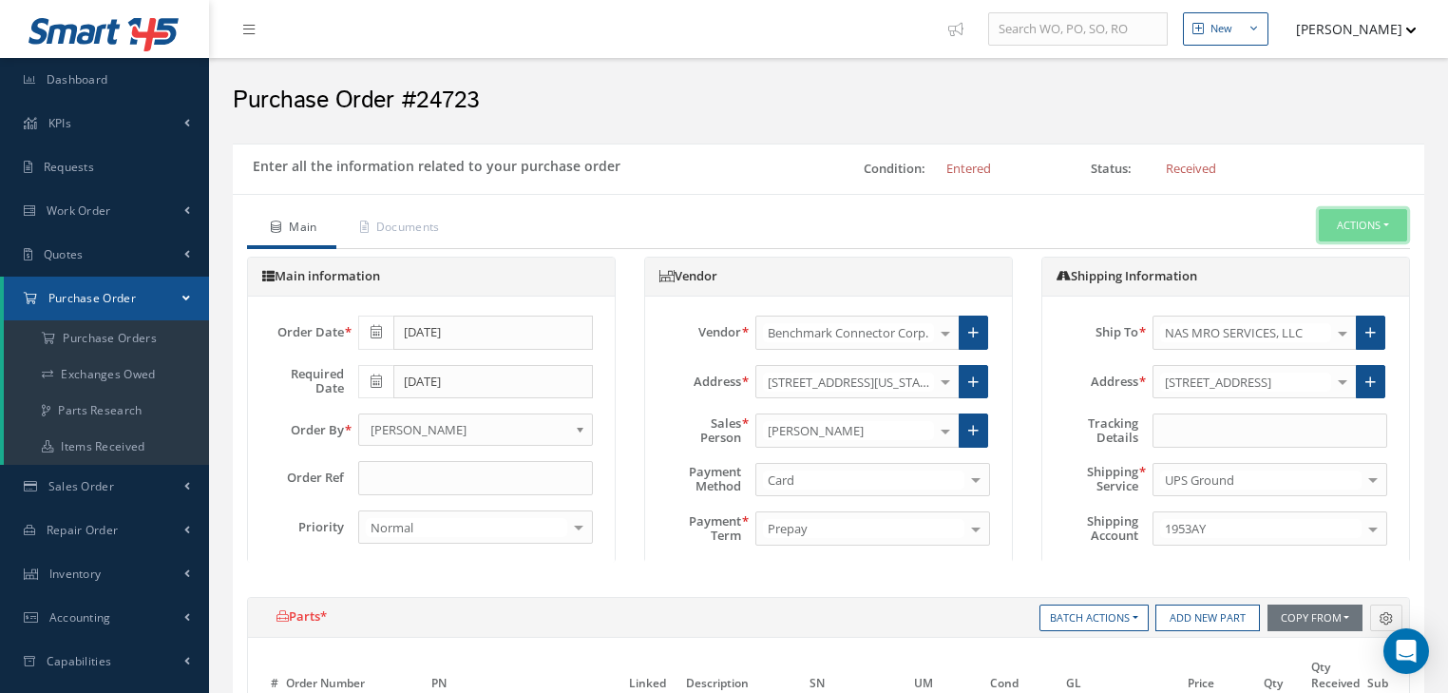
click at [1377, 213] on button "Actions" at bounding box center [1363, 225] width 88 height 33
click at [1271, 254] on link "Receiving Details" at bounding box center [1333, 259] width 152 height 26
select select "1"
select select "5"
select select "7"
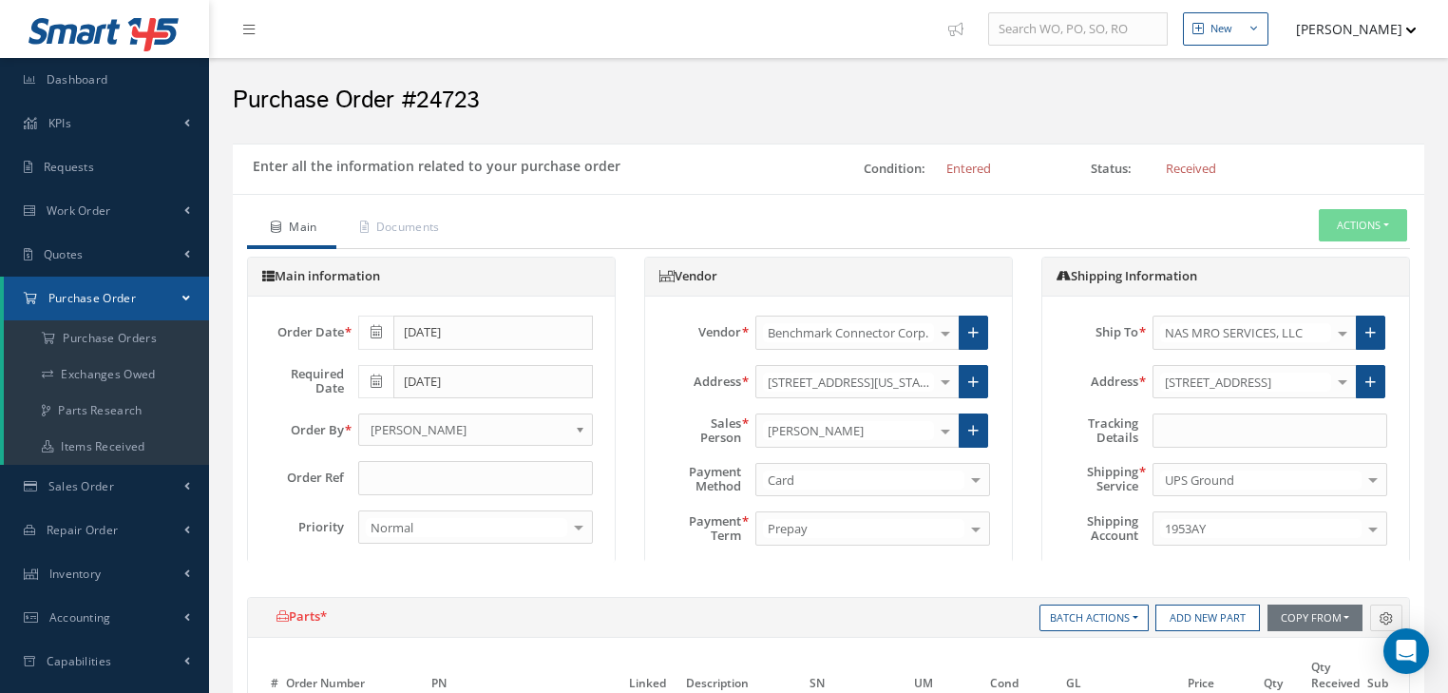
select select "1"
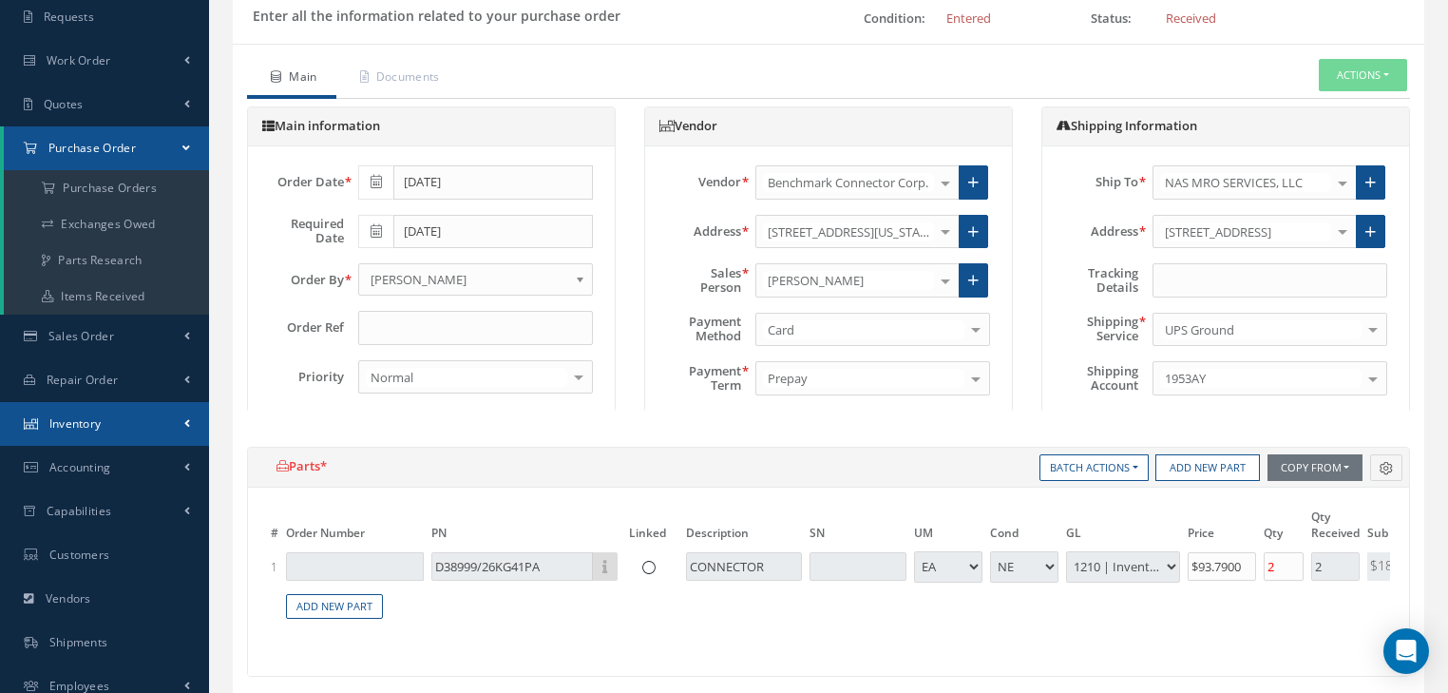
scroll to position [152, 0]
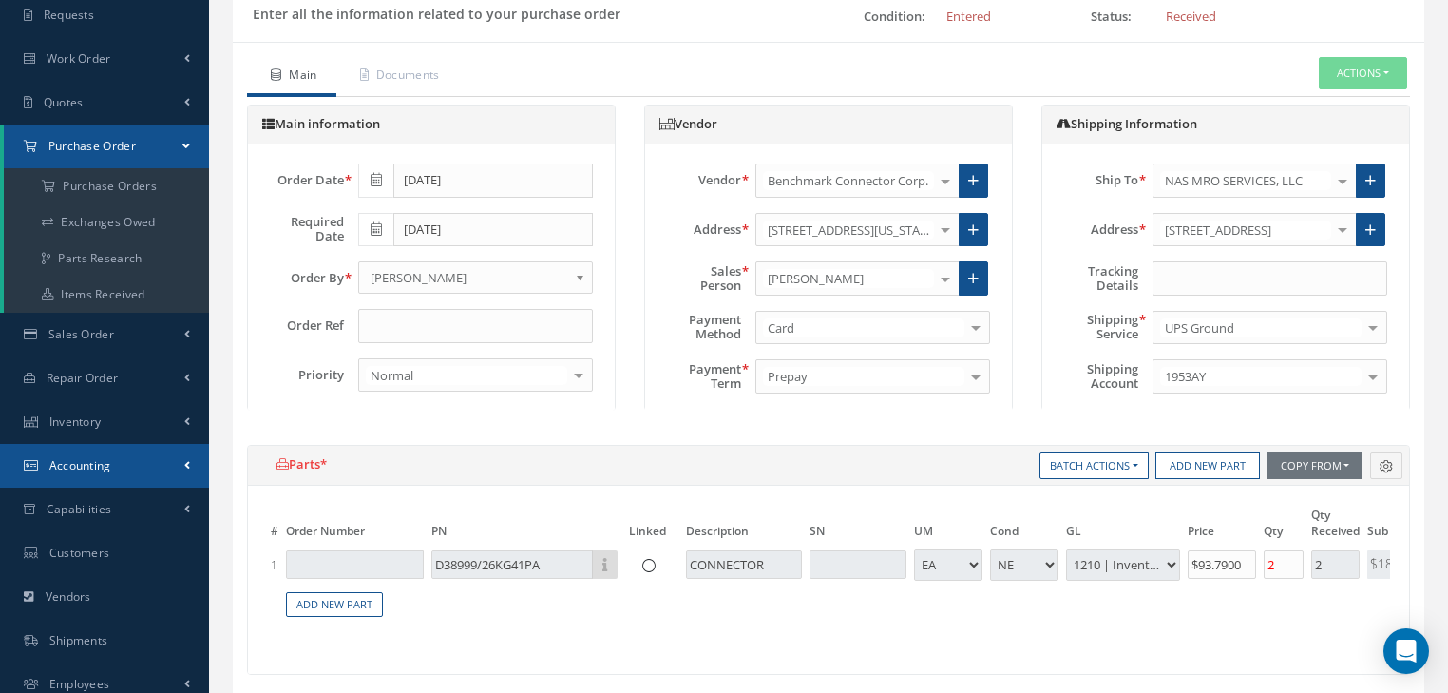
click at [143, 469] on link "Accounting" at bounding box center [104, 466] width 209 height 44
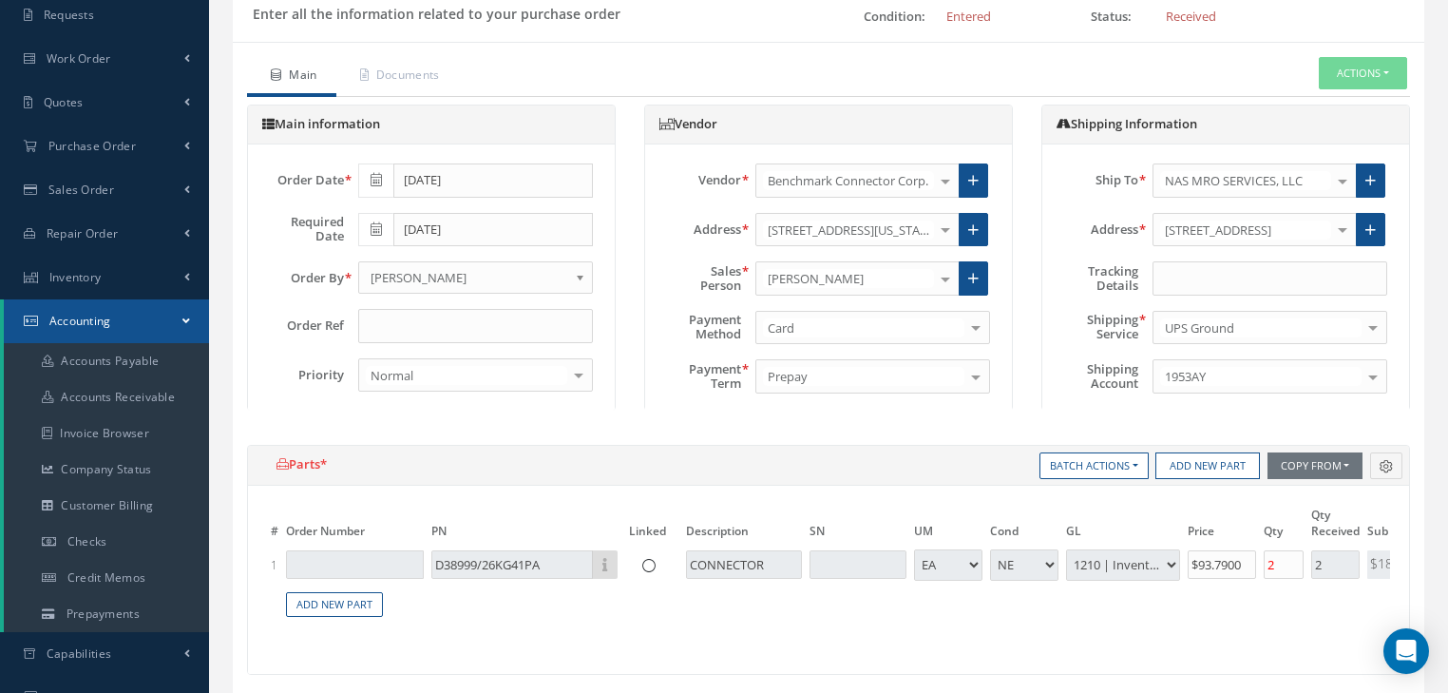
drag, startPoint x: 137, startPoint y: 331, endPoint x: 141, endPoint y: 313, distance: 18.5
click at [140, 327] on link "Accounting" at bounding box center [106, 321] width 205 height 44
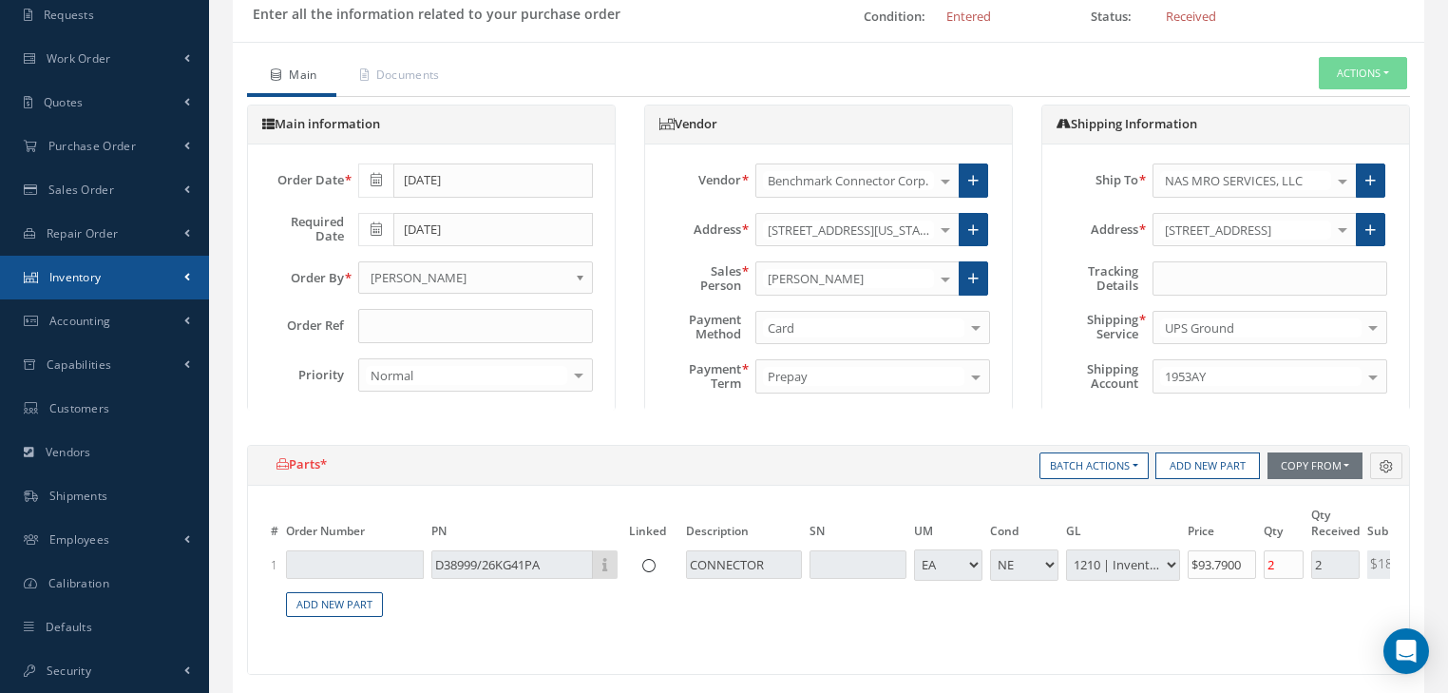
click at [157, 289] on link "Inventory" at bounding box center [104, 278] width 209 height 44
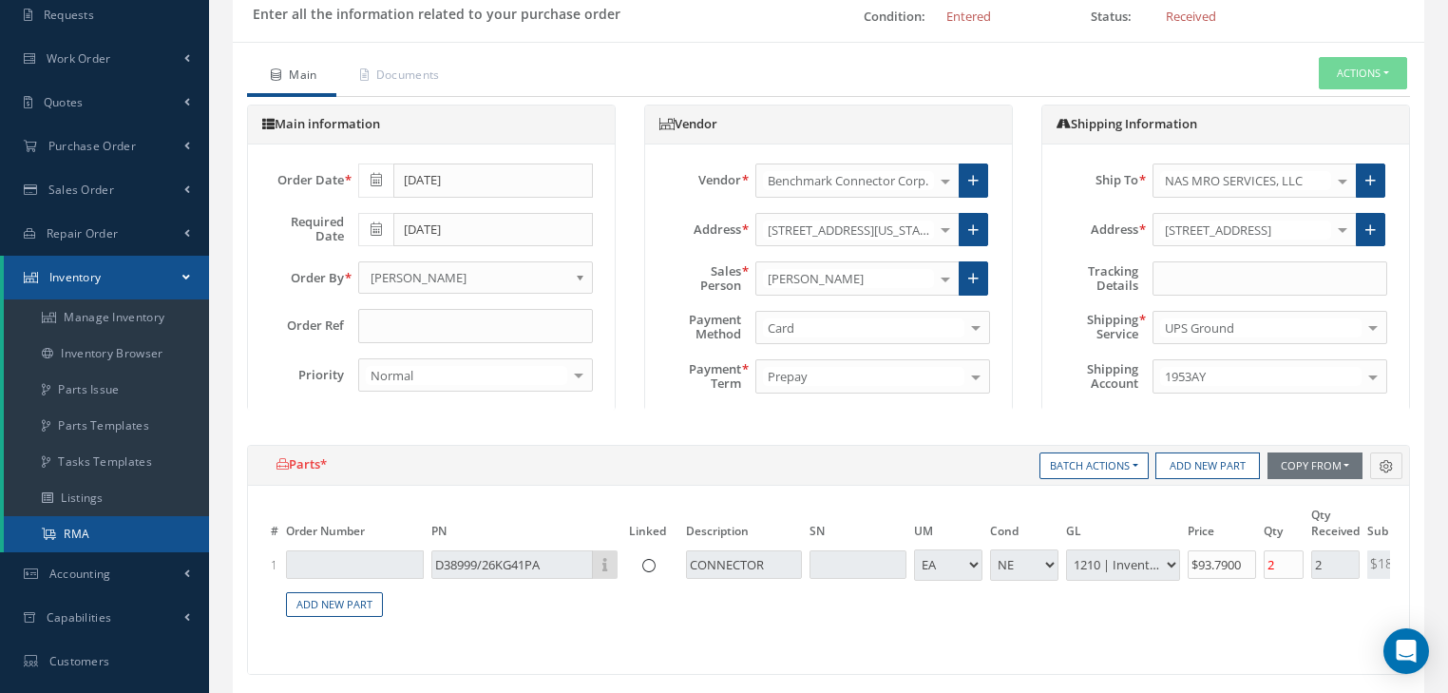
click at [83, 541] on link "RMA" at bounding box center [106, 534] width 205 height 36
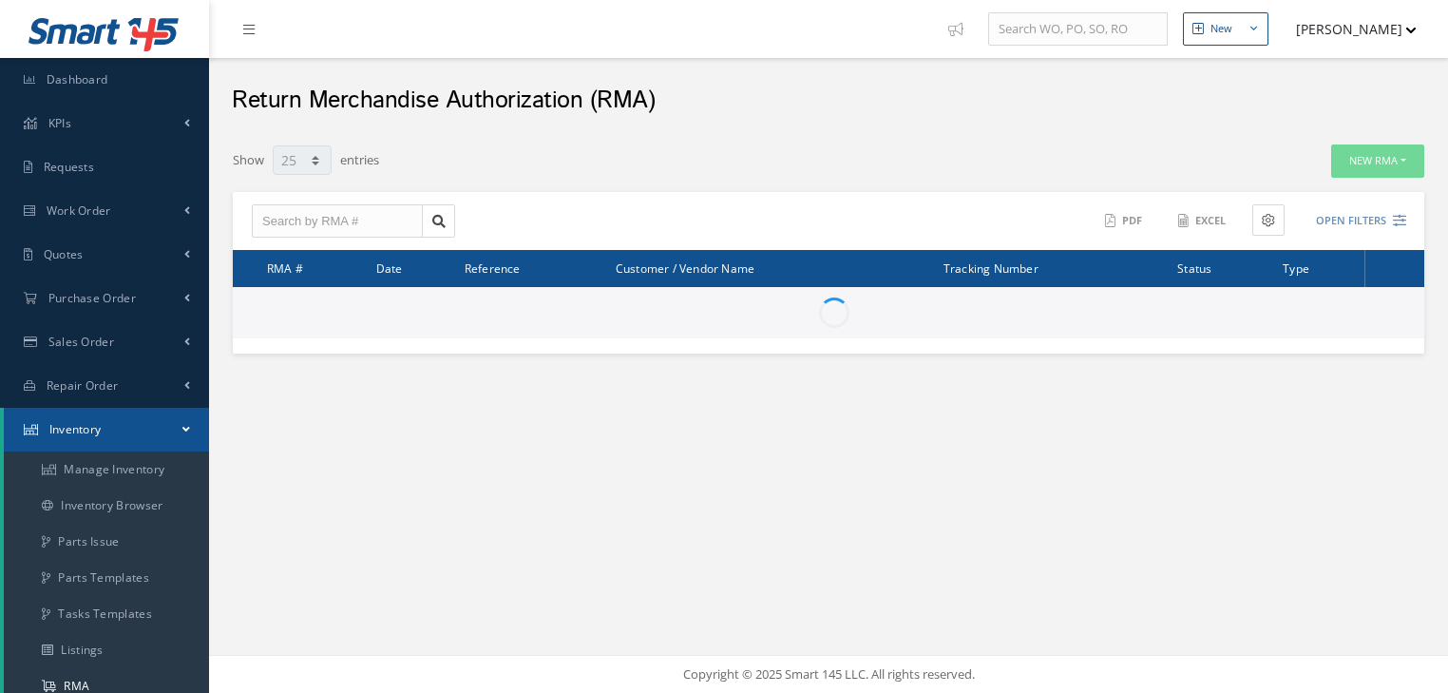
select select "25"
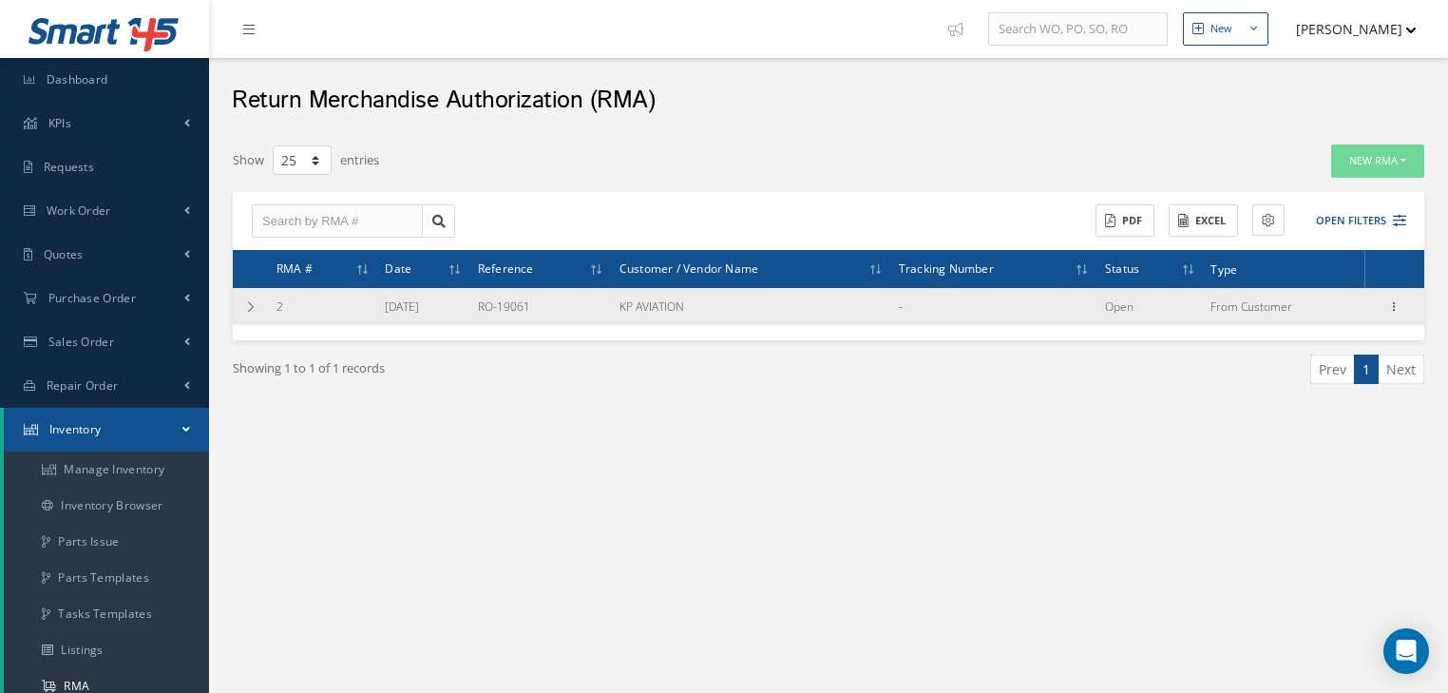
drag, startPoint x: 246, startPoint y: 311, endPoint x: 285, endPoint y: 312, distance: 39.0
click at [246, 311] on icon at bounding box center [250, 306] width 13 height 11
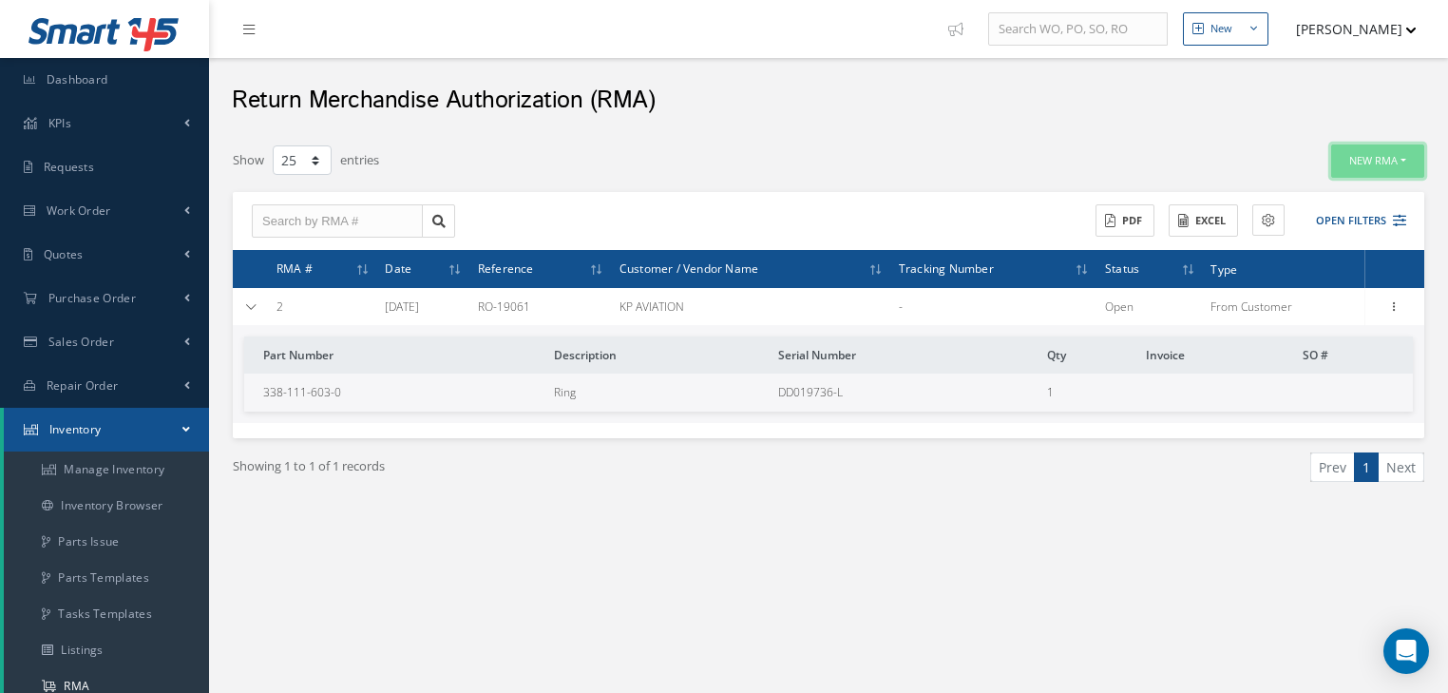
click at [1395, 153] on button "New RMA" at bounding box center [1377, 160] width 93 height 33
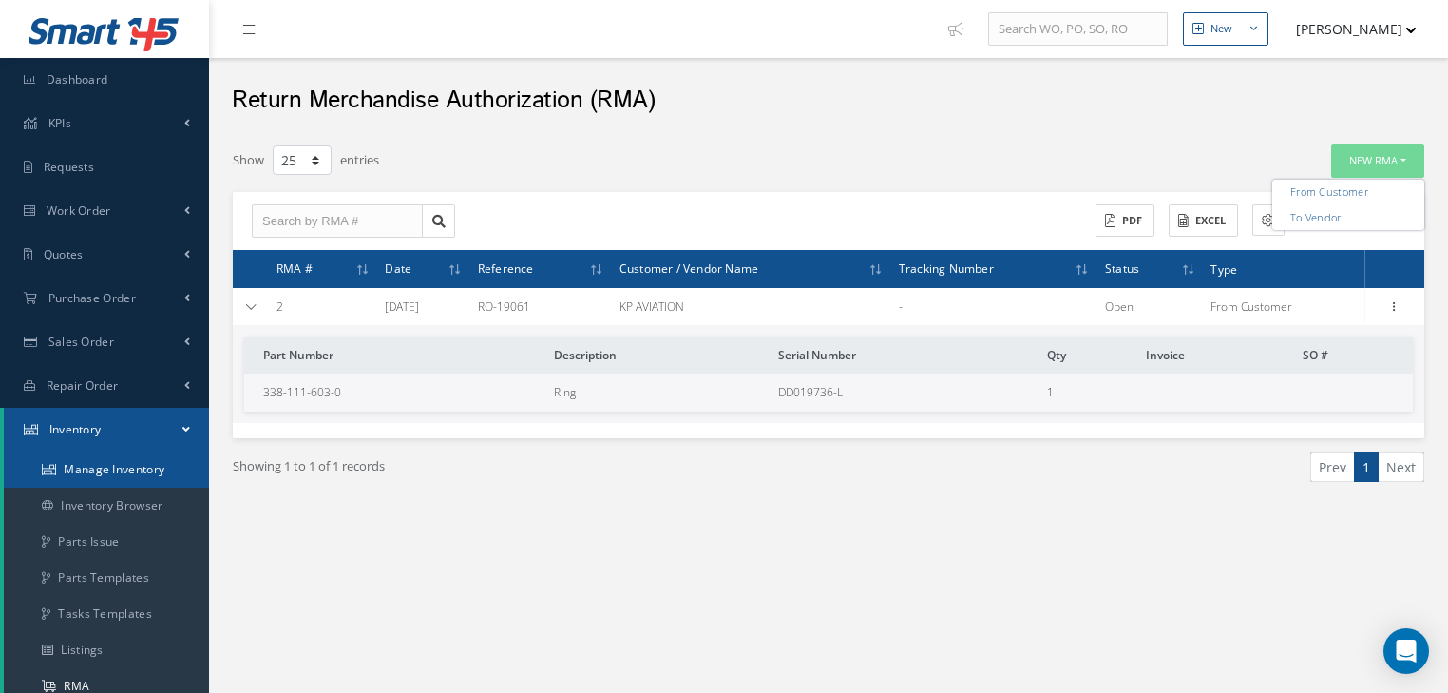
drag, startPoint x: 156, startPoint y: 471, endPoint x: 237, endPoint y: 434, distance: 88.9
click at [156, 471] on link "Manage Inventory" at bounding box center [106, 469] width 205 height 36
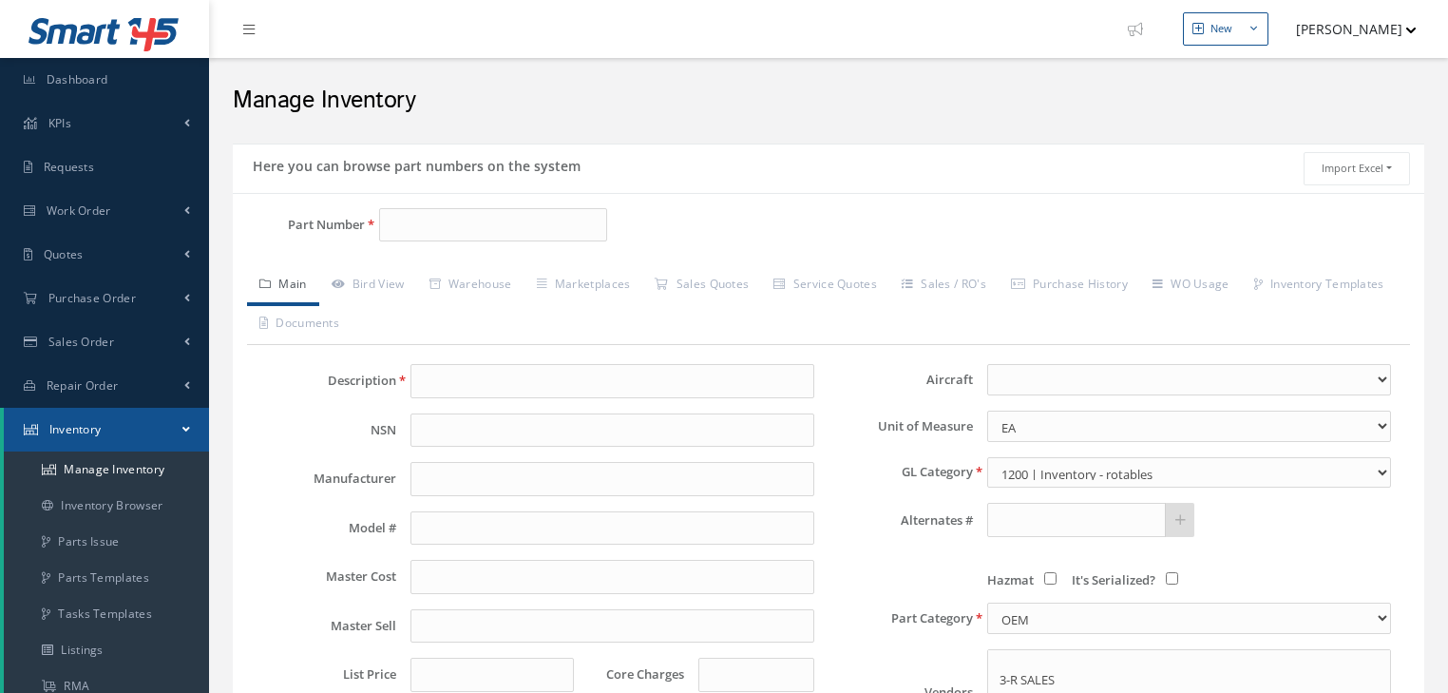
select select
click at [461, 221] on input "Part Number" at bounding box center [493, 225] width 228 height 34
paste input "D38999/26KG41PA"
type input "D38999/26KG41PA"
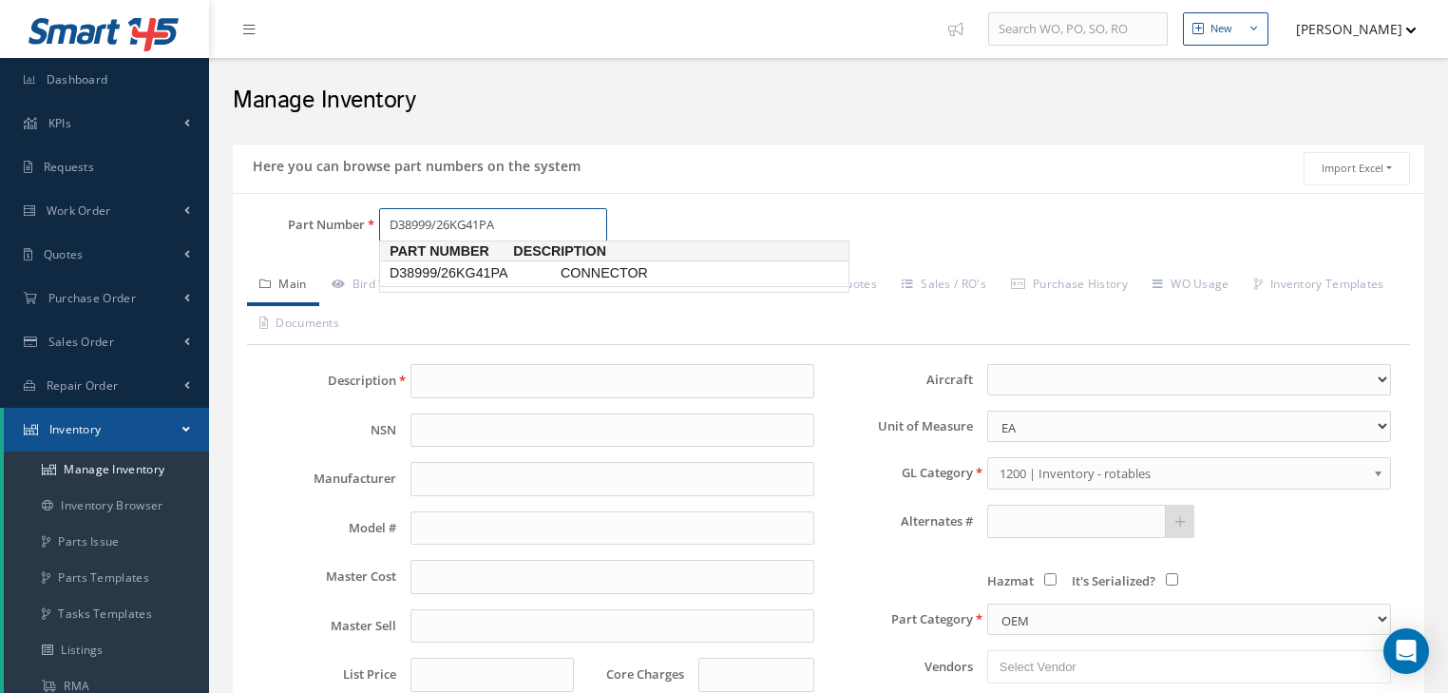
click at [501, 281] on span "D38999/26KG41PA" at bounding box center [471, 273] width 171 height 20
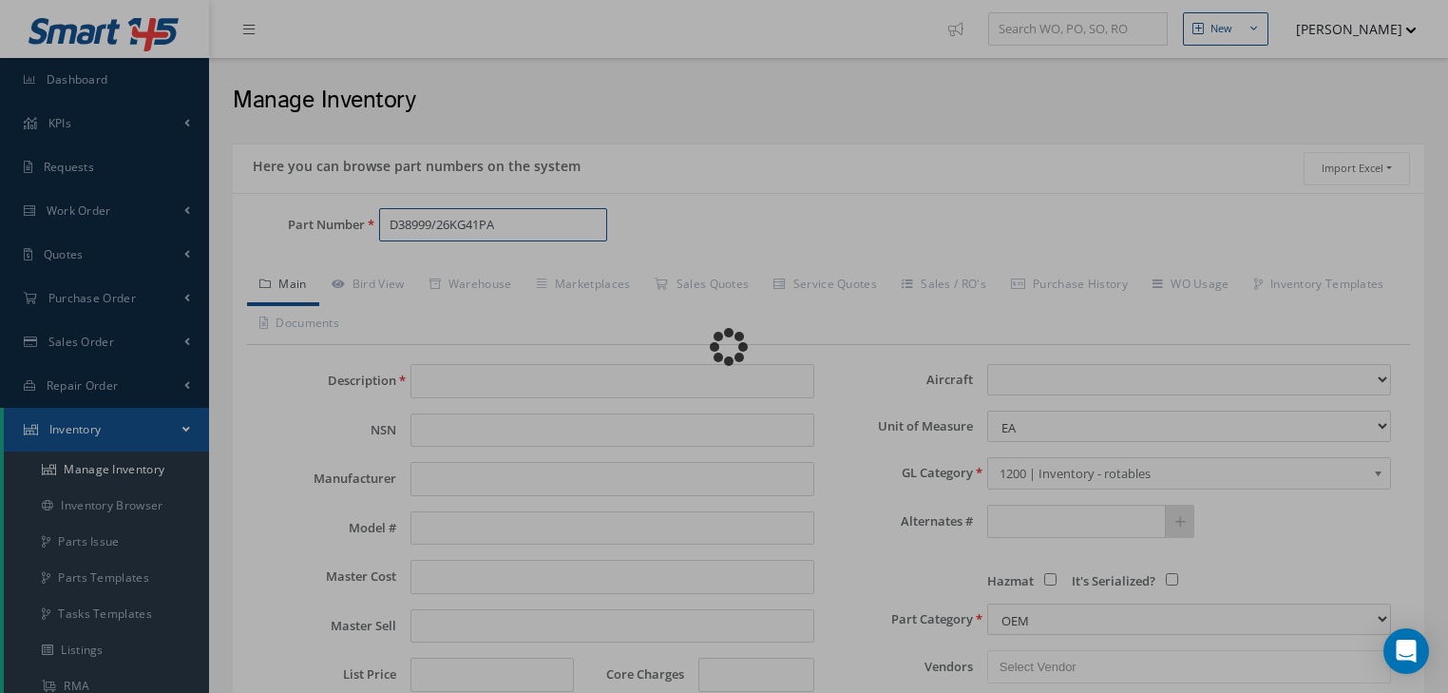
type input "CONNECTOR"
type input "0.00"
select select
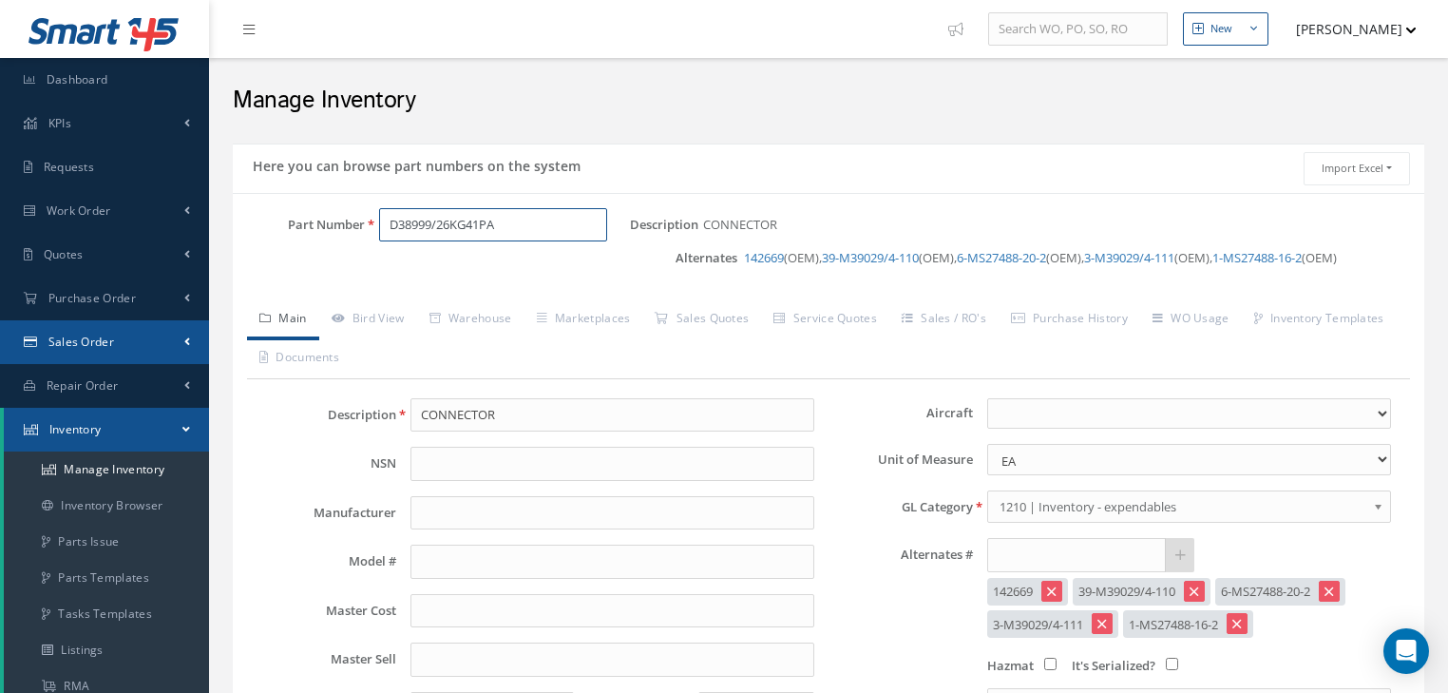
type input "D38999/26KG41PA"
click at [484, 316] on link "Warehouse" at bounding box center [470, 320] width 107 height 40
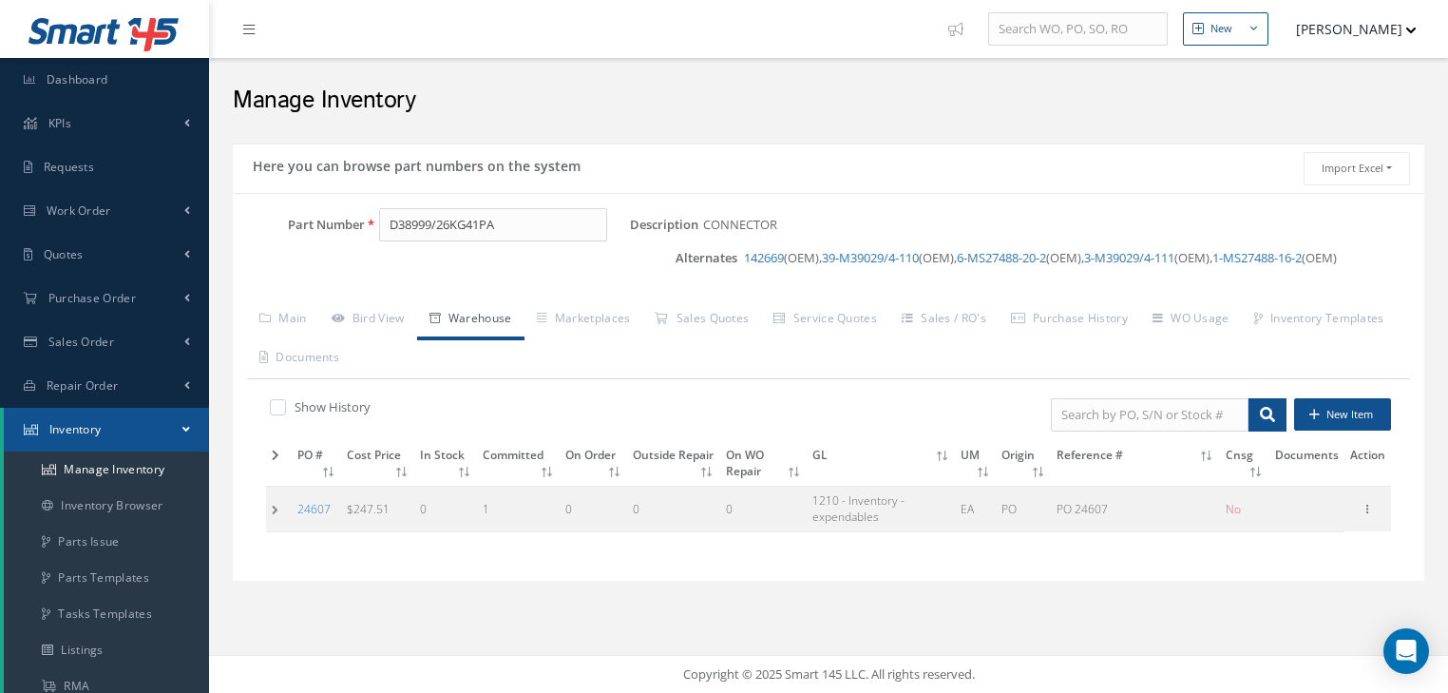
click at [273, 504] on td at bounding box center [279, 509] width 26 height 45
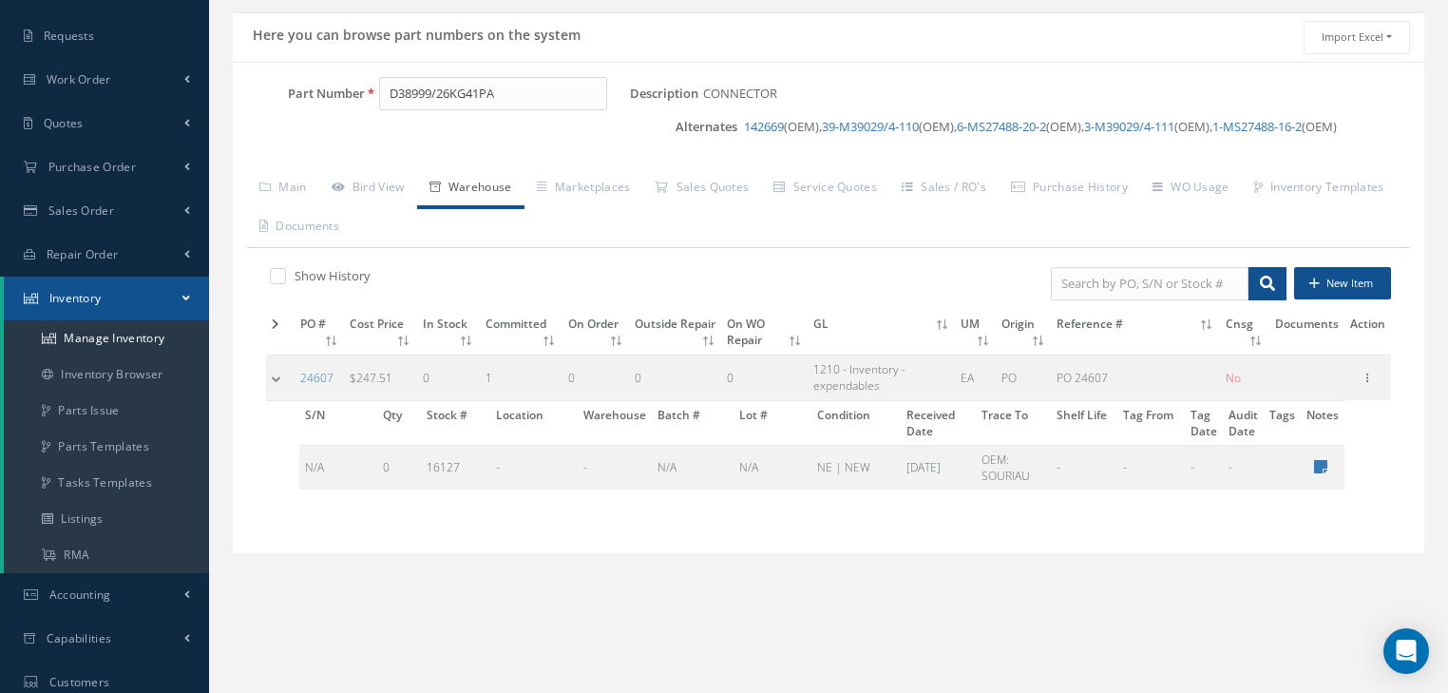
scroll to position [228, 0]
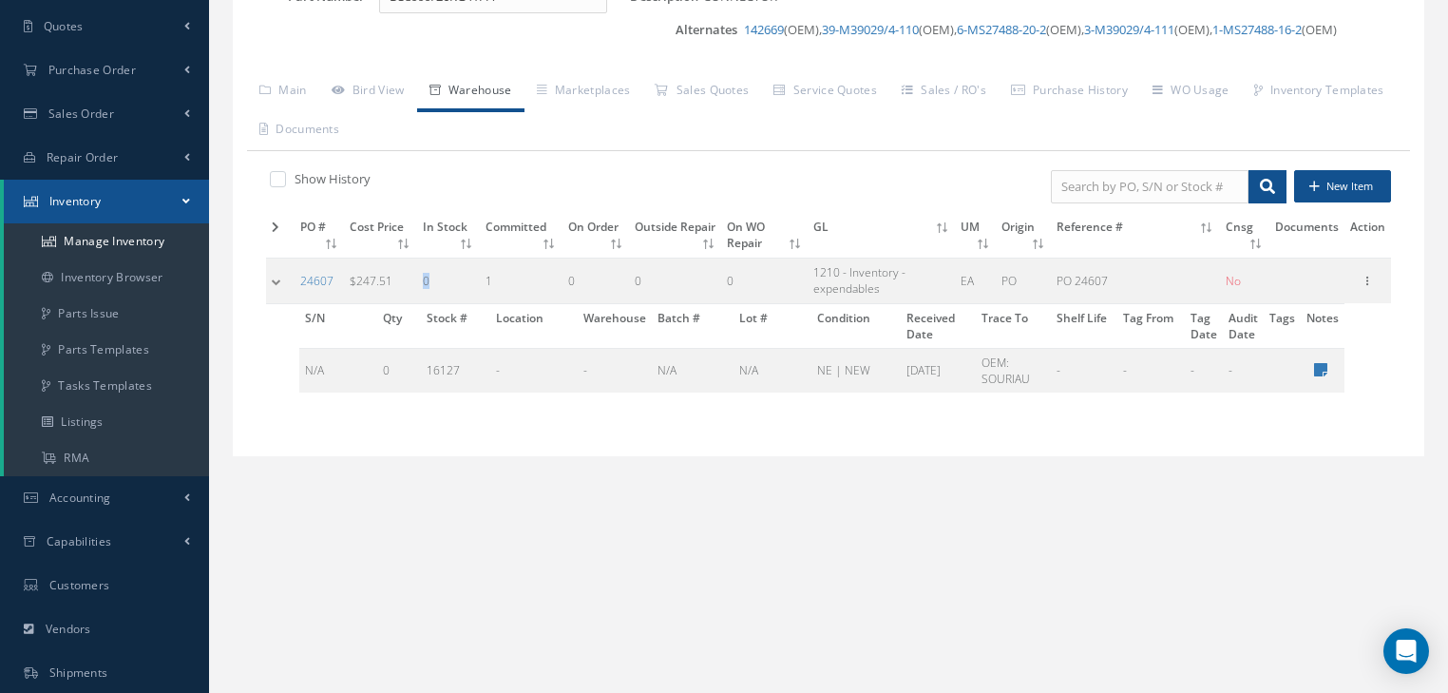
click at [442, 288] on td "0" at bounding box center [448, 280] width 63 height 45
click at [392, 373] on td "0" at bounding box center [399, 370] width 44 height 45
click at [521, 434] on div "Show History New Item PO # Cost Price In Stock Committed On Order Outside Repai…" at bounding box center [828, 297] width 1163 height 292
drag, startPoint x: 497, startPoint y: 282, endPoint x: 520, endPoint y: 312, distance: 37.3
click at [509, 282] on td "1" at bounding box center [521, 280] width 83 height 45
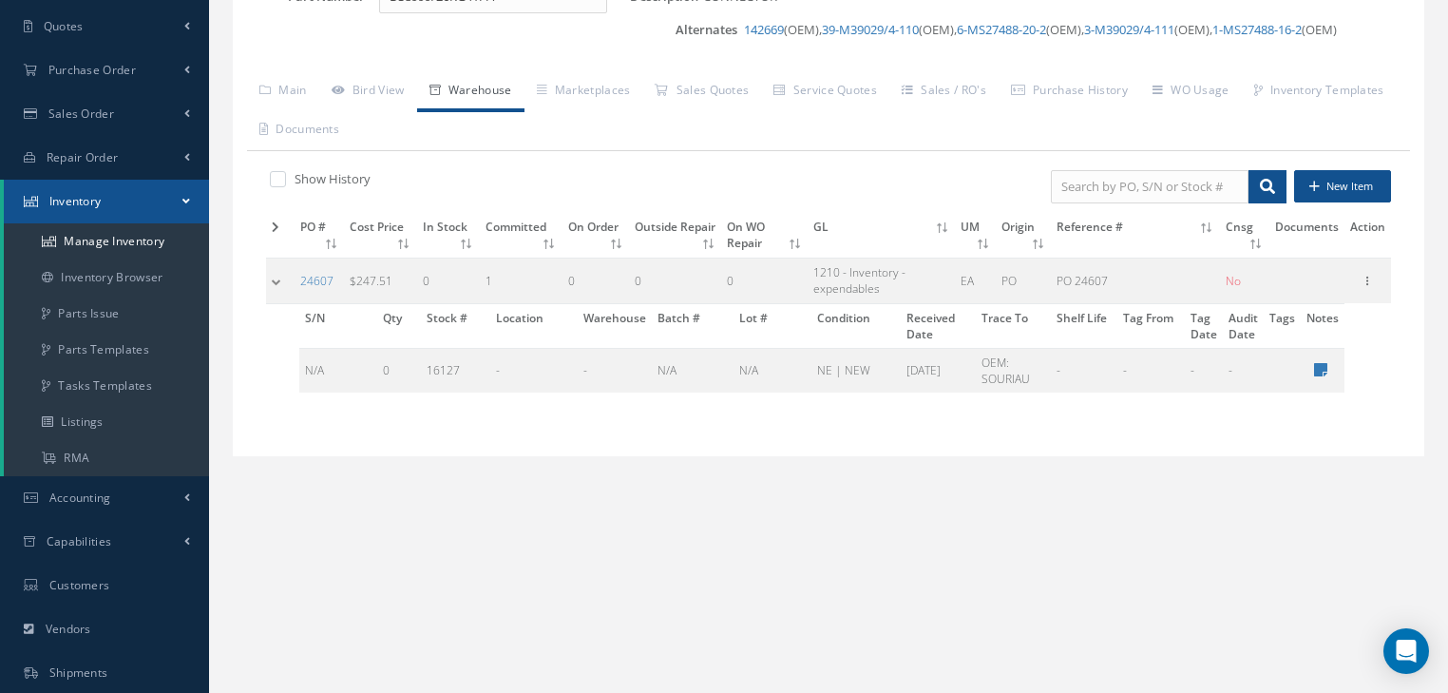
click at [326, 171] on label "Show History" at bounding box center [330, 178] width 81 height 17
click at [282, 174] on input "checkbox" at bounding box center [276, 180] width 12 height 12
checkbox input "true"
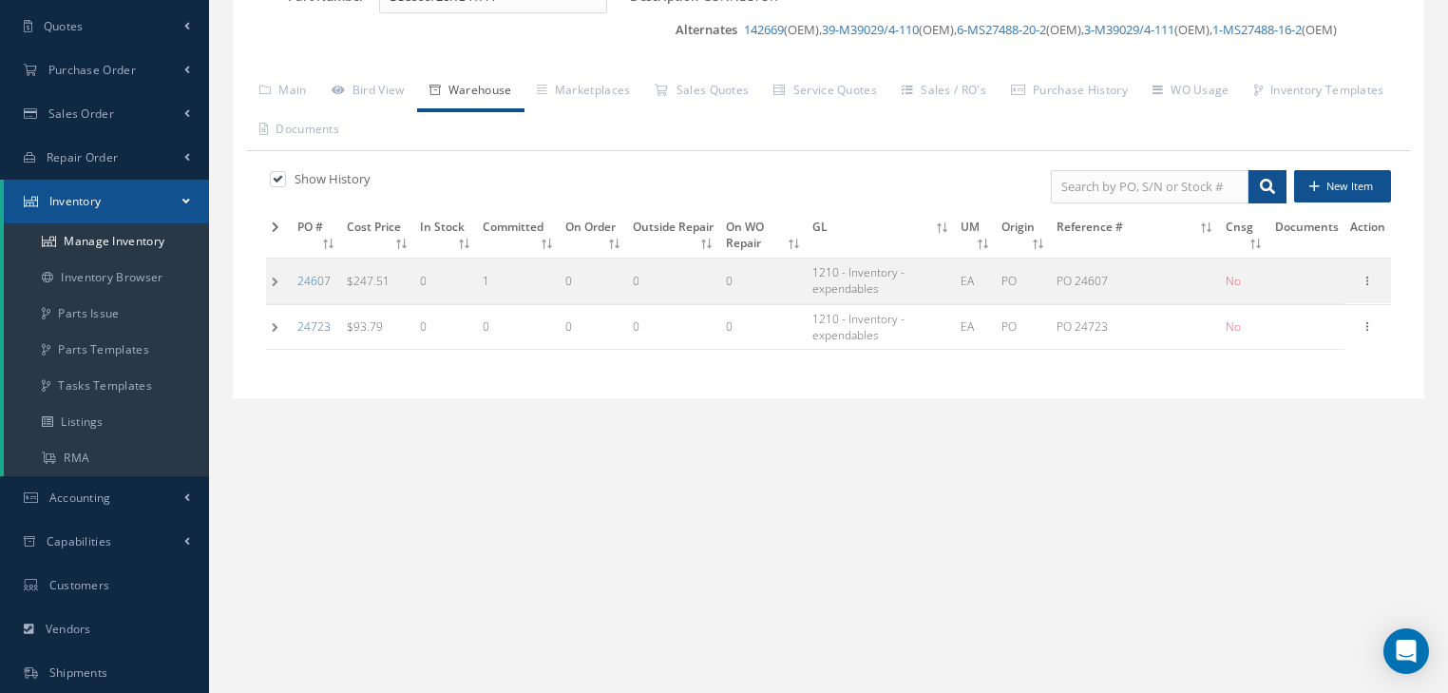
click at [277, 323] on td at bounding box center [279, 326] width 26 height 45
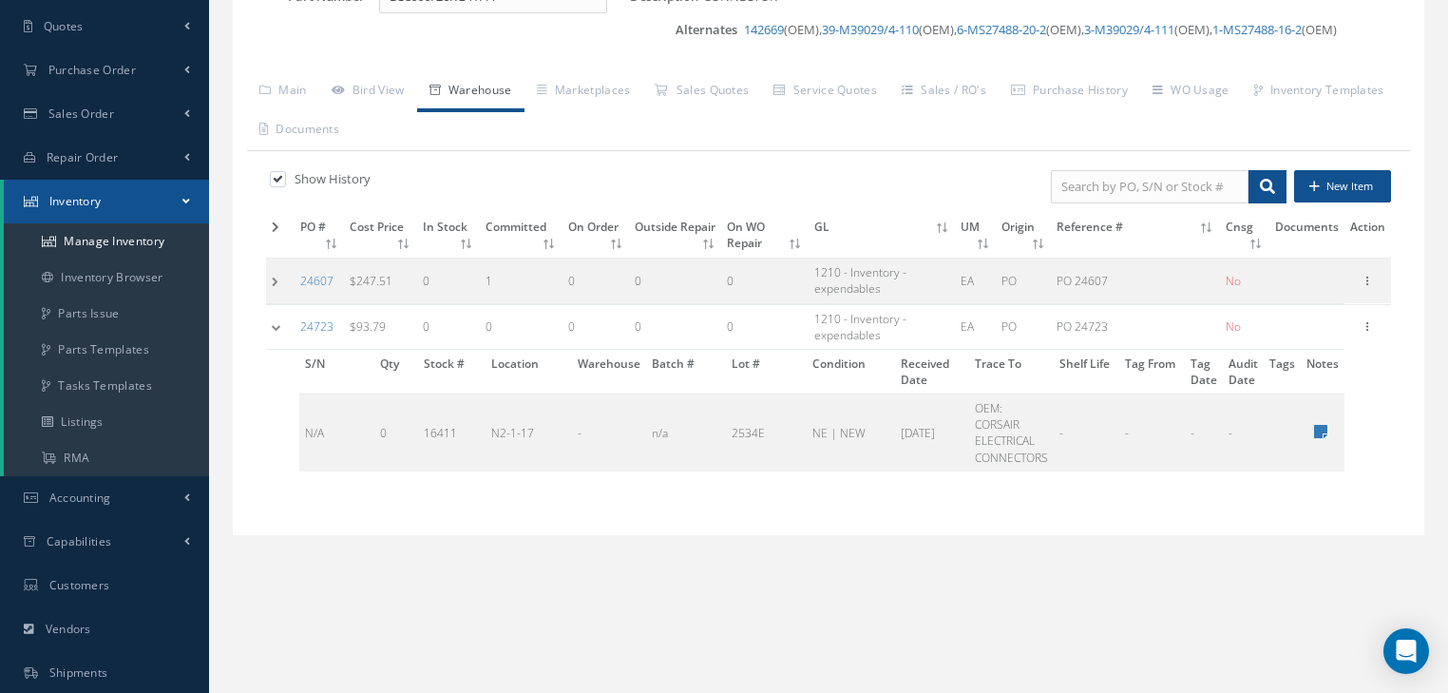
drag, startPoint x: 424, startPoint y: 320, endPoint x: 427, endPoint y: 349, distance: 28.7
click at [431, 325] on td "0" at bounding box center [448, 326] width 63 height 45
drag, startPoint x: 392, startPoint y: 430, endPoint x: 407, endPoint y: 428, distance: 15.5
click at [403, 430] on td "0" at bounding box center [396, 432] width 44 height 77
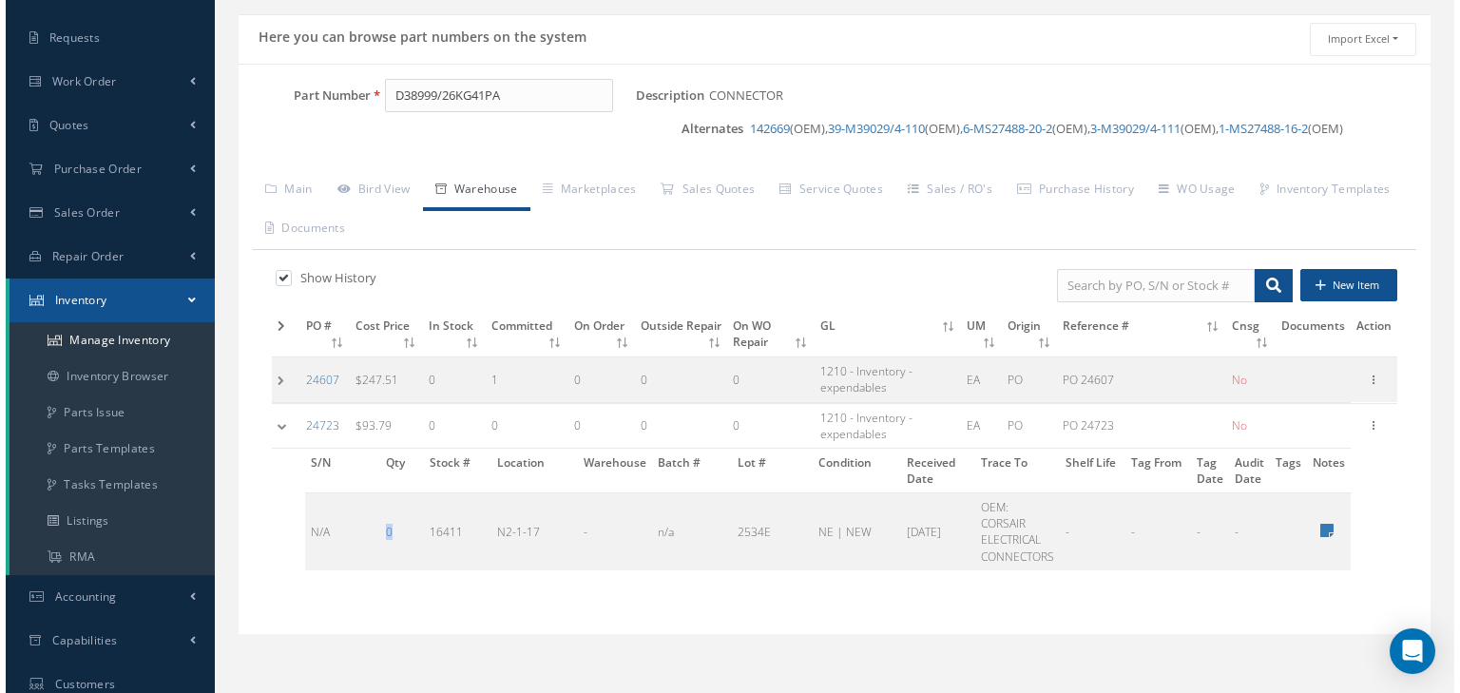
scroll to position [152, 0]
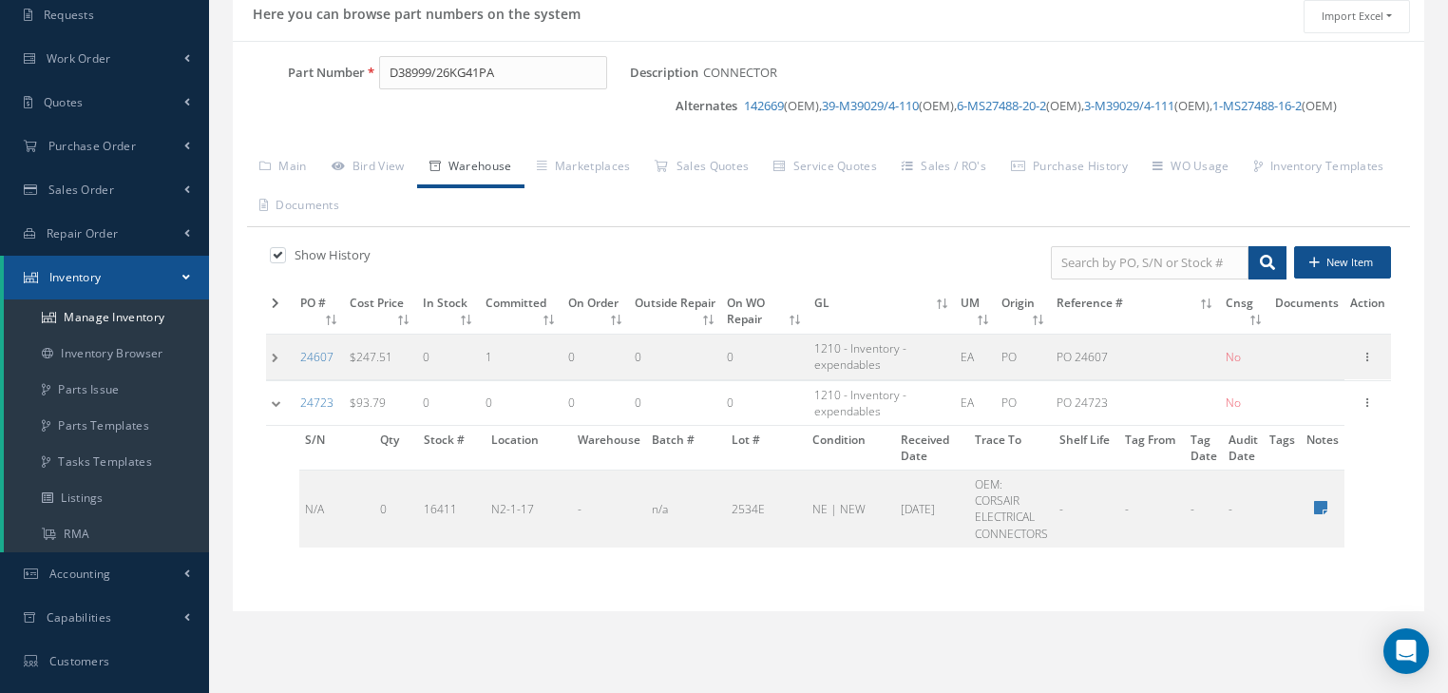
click at [600, 548] on td "S/N Qty Stock # Location Warehouse Batch # Lot # Condition Received Date Trace …" at bounding box center [805, 493] width 1079 height 137
click at [1365, 398] on icon at bounding box center [1367, 400] width 19 height 15
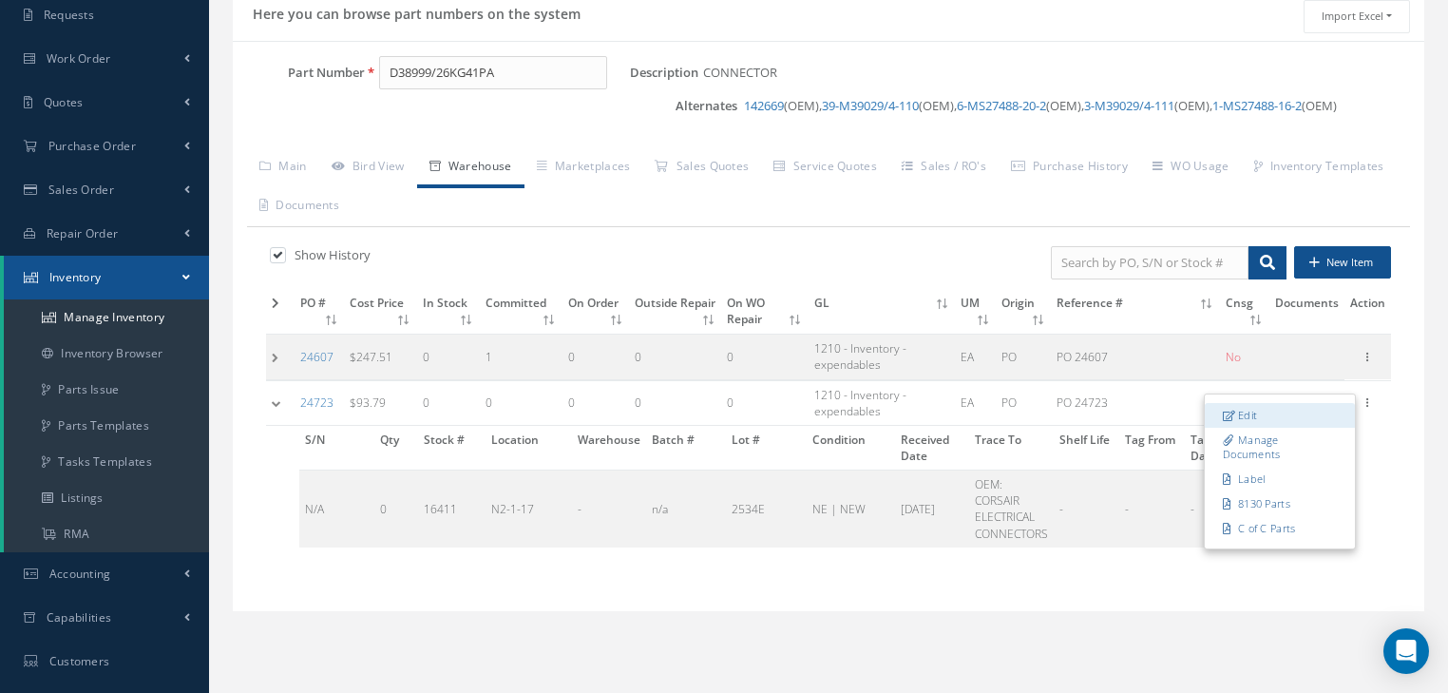
click at [1282, 415] on link "Edit" at bounding box center [1280, 415] width 150 height 25
type input "93.79"
type input "PO 24723"
type input "[DATE]"
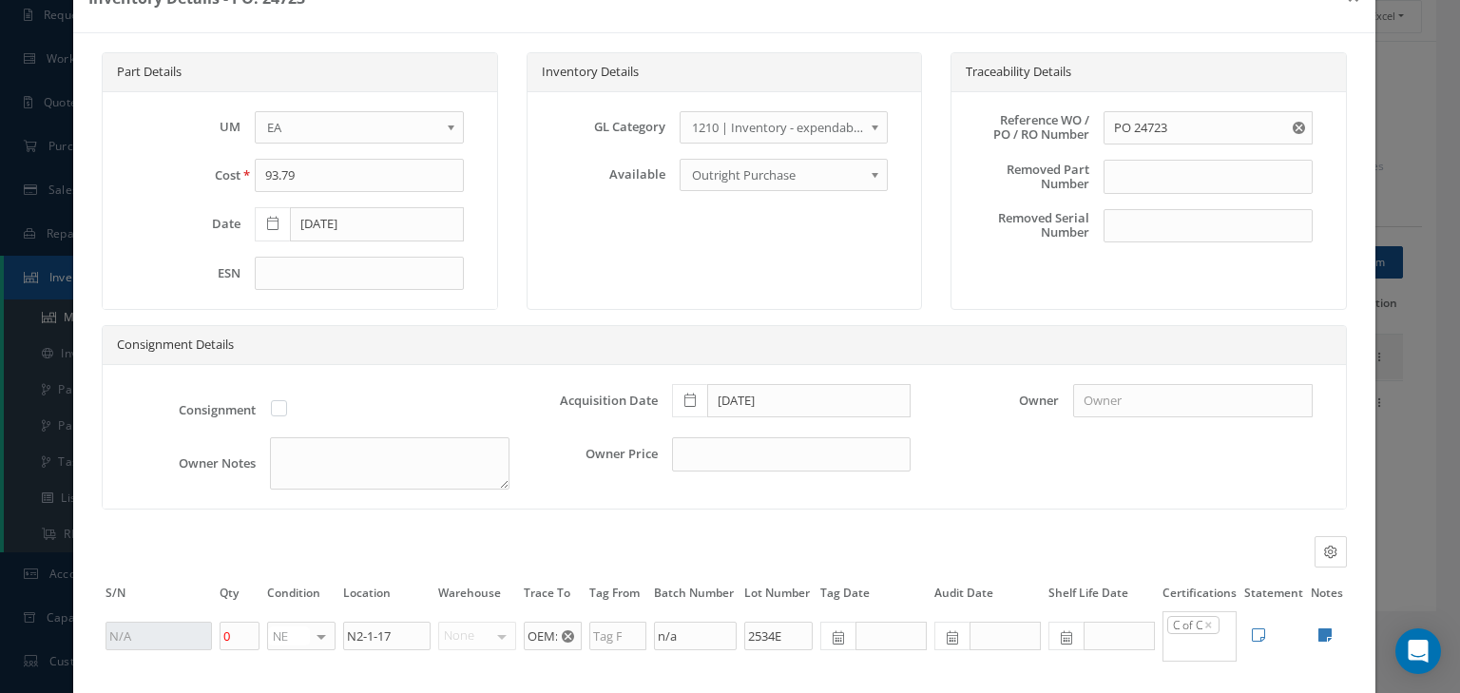
scroll to position [76, 0]
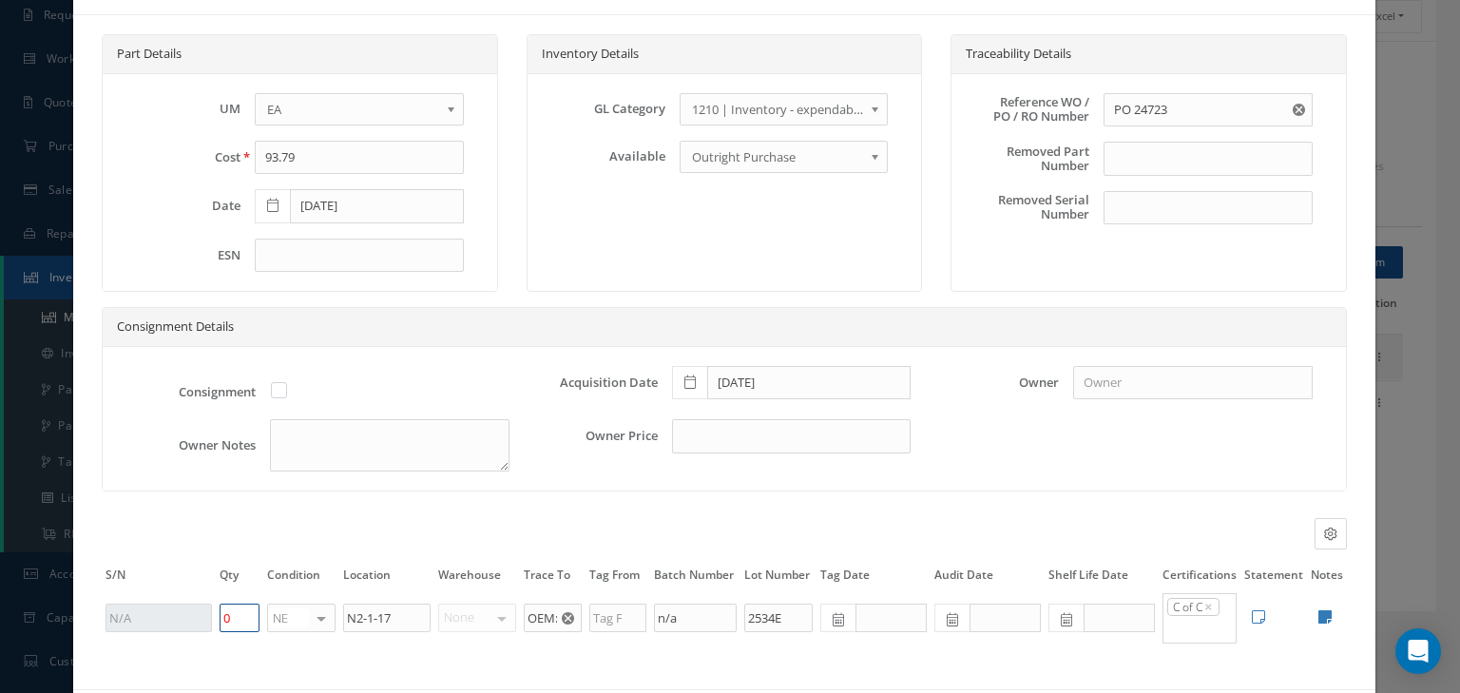
click at [194, 619] on tr "0 NE OH SV RP AR NE FN NS RE FP B.E.R. N/A INSP NR B.L.R. RW BC ANR ANS NWP No …" at bounding box center [724, 617] width 1245 height 53
type input "2"
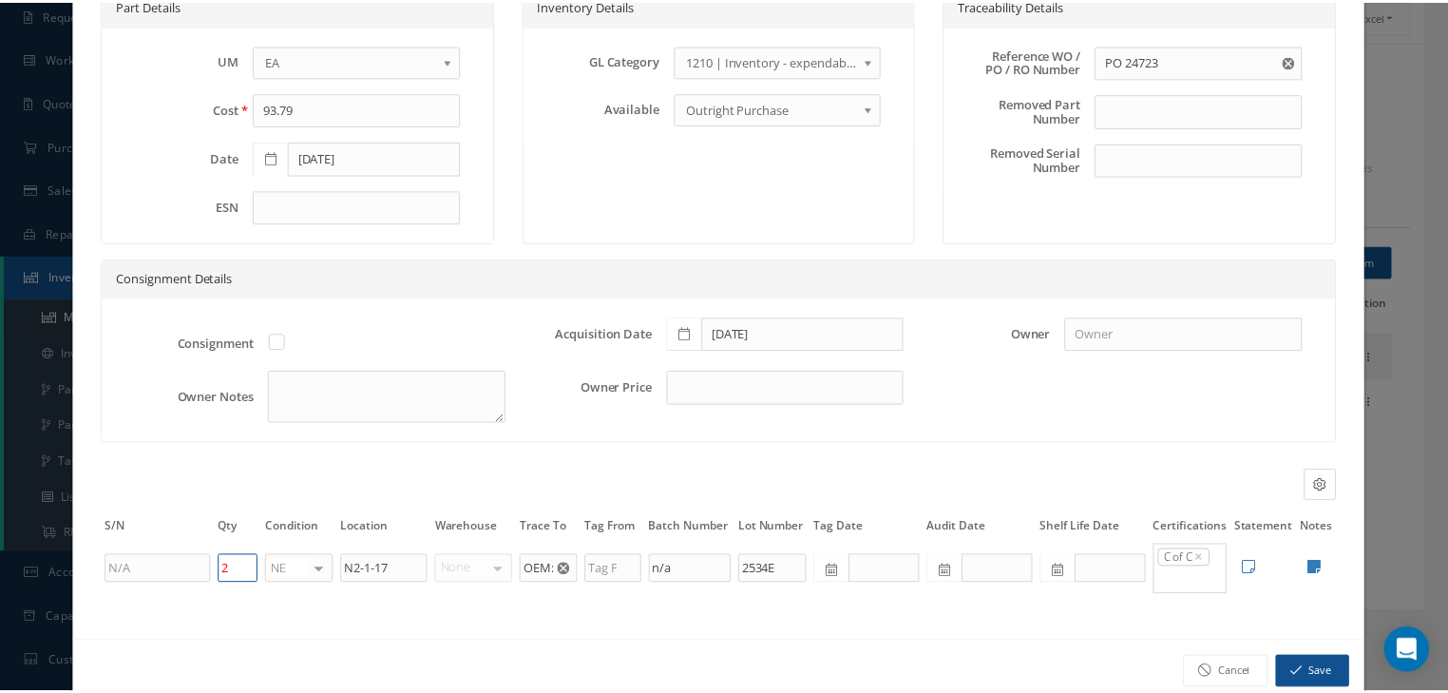
scroll to position [158, 0]
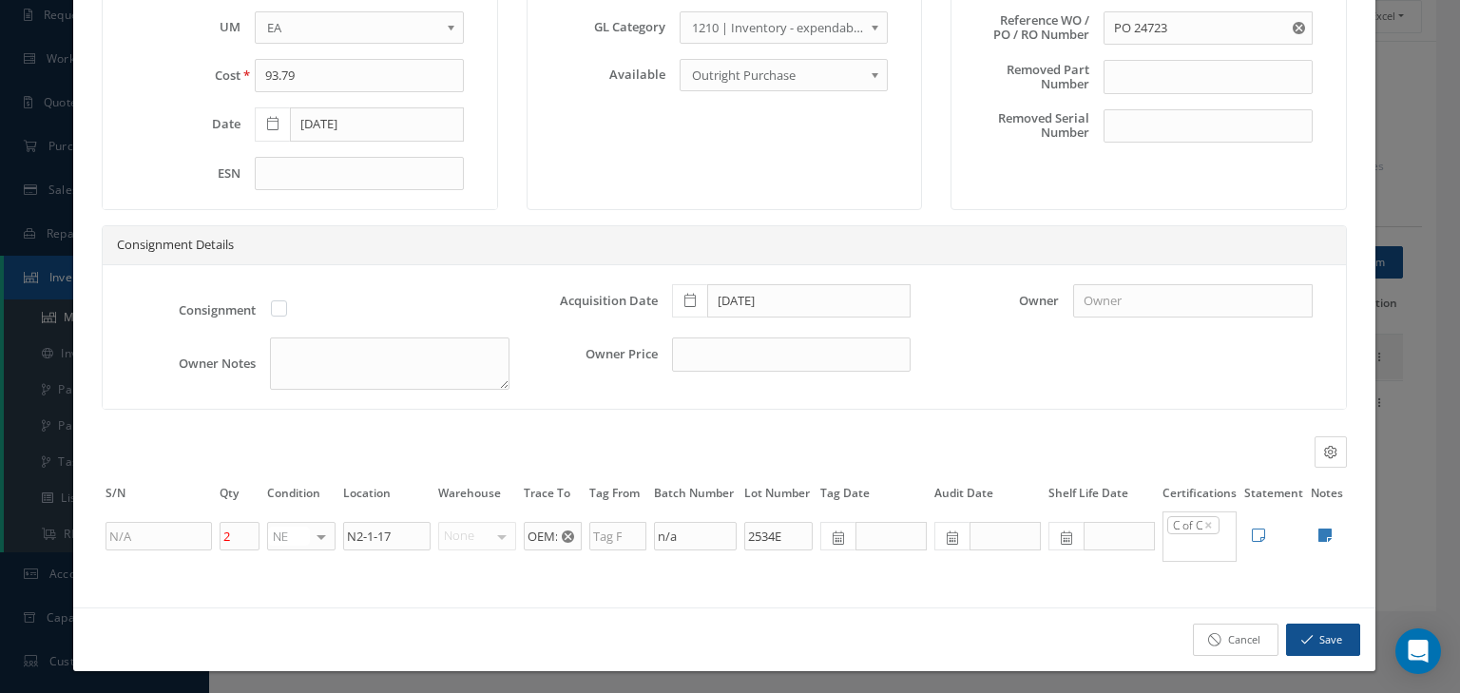
click at [1211, 623] on link "Cancel" at bounding box center [1236, 639] width 86 height 33
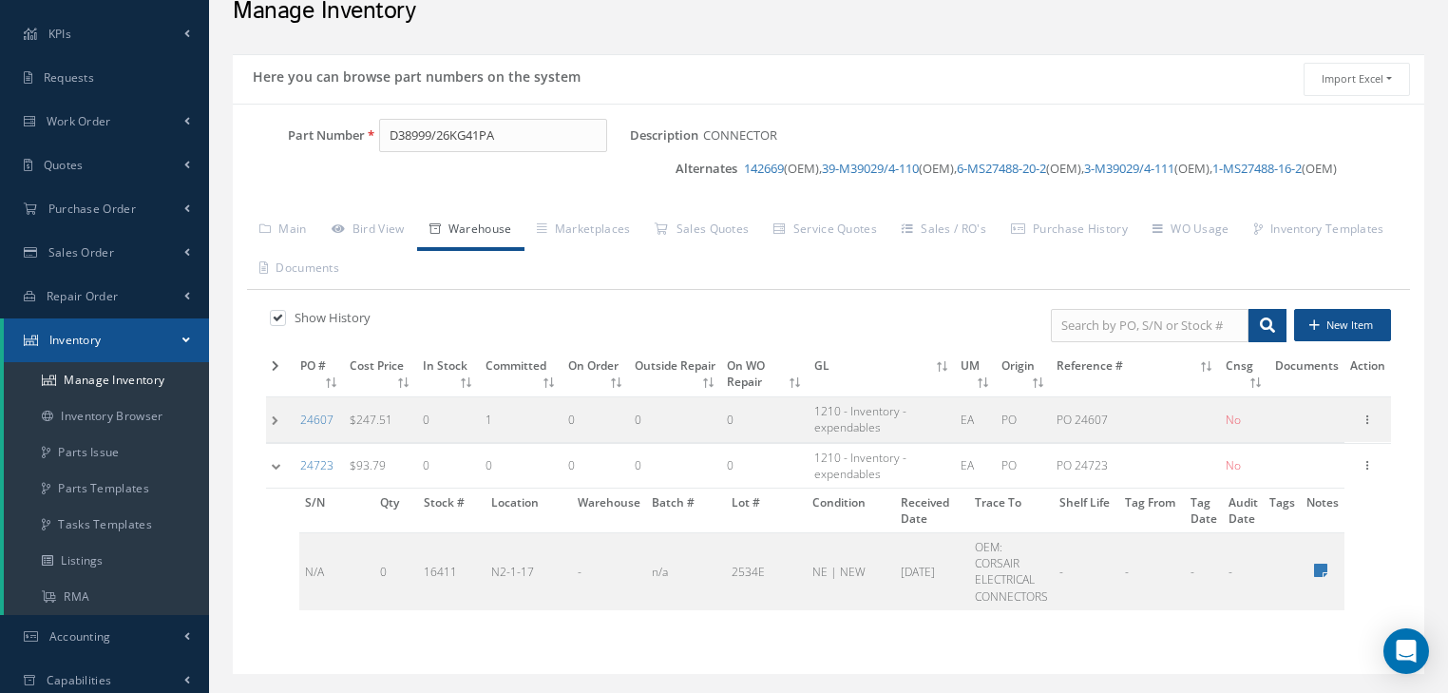
scroll to position [0, 0]
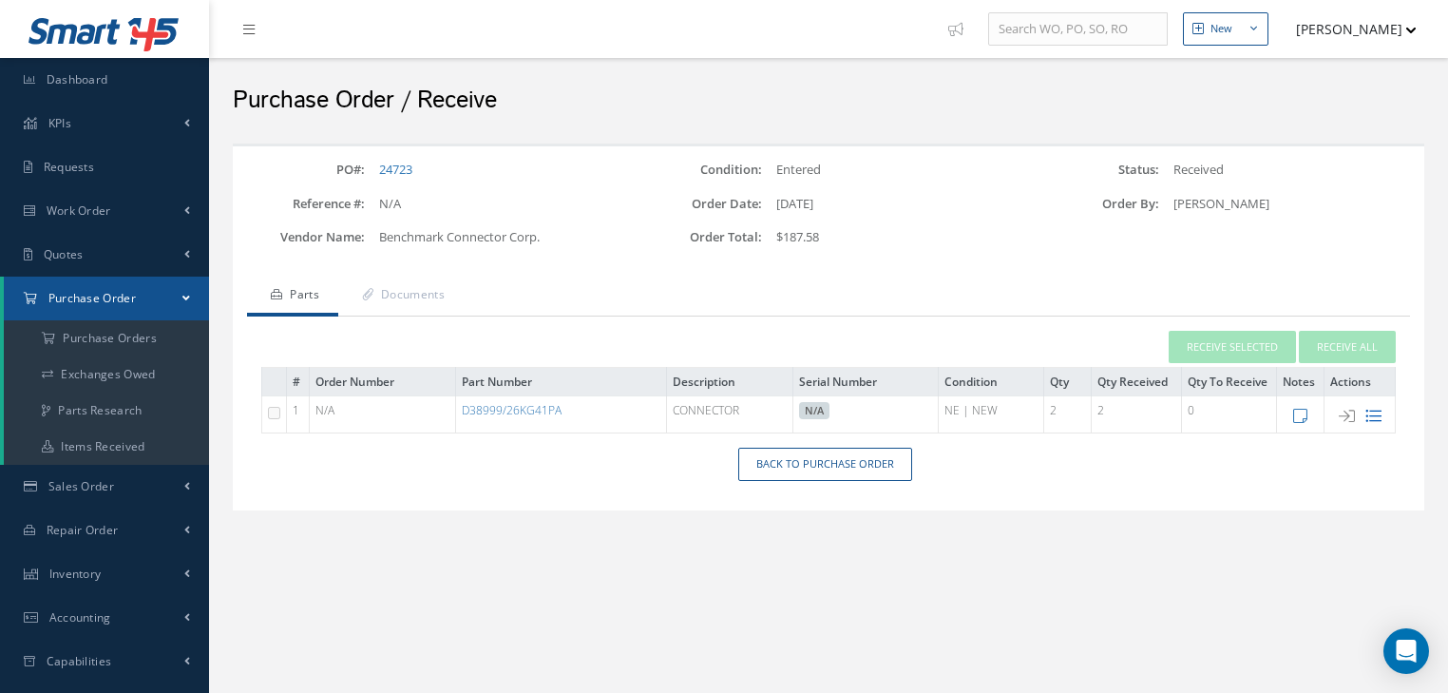
click at [1379, 414] on icon at bounding box center [1374, 416] width 16 height 16
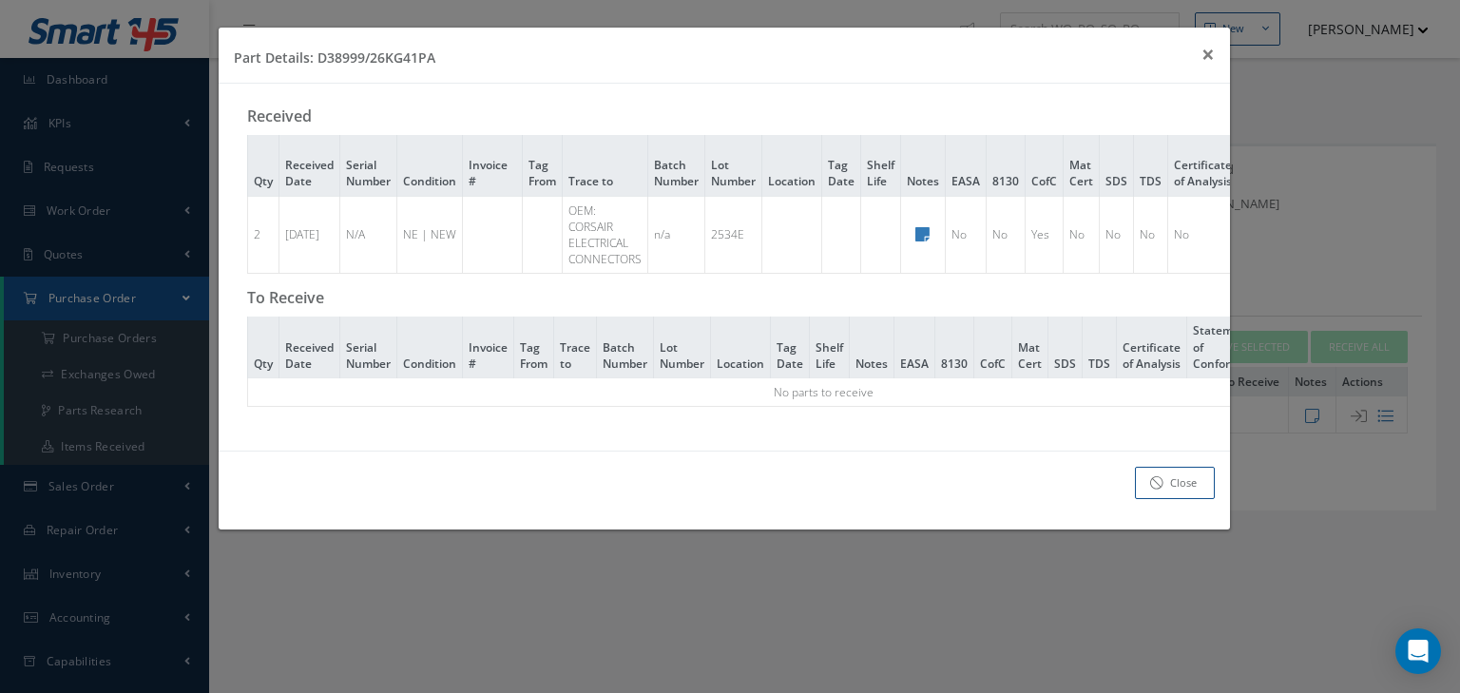
scroll to position [0, 193]
